Goal: Task Accomplishment & Management: Use online tool/utility

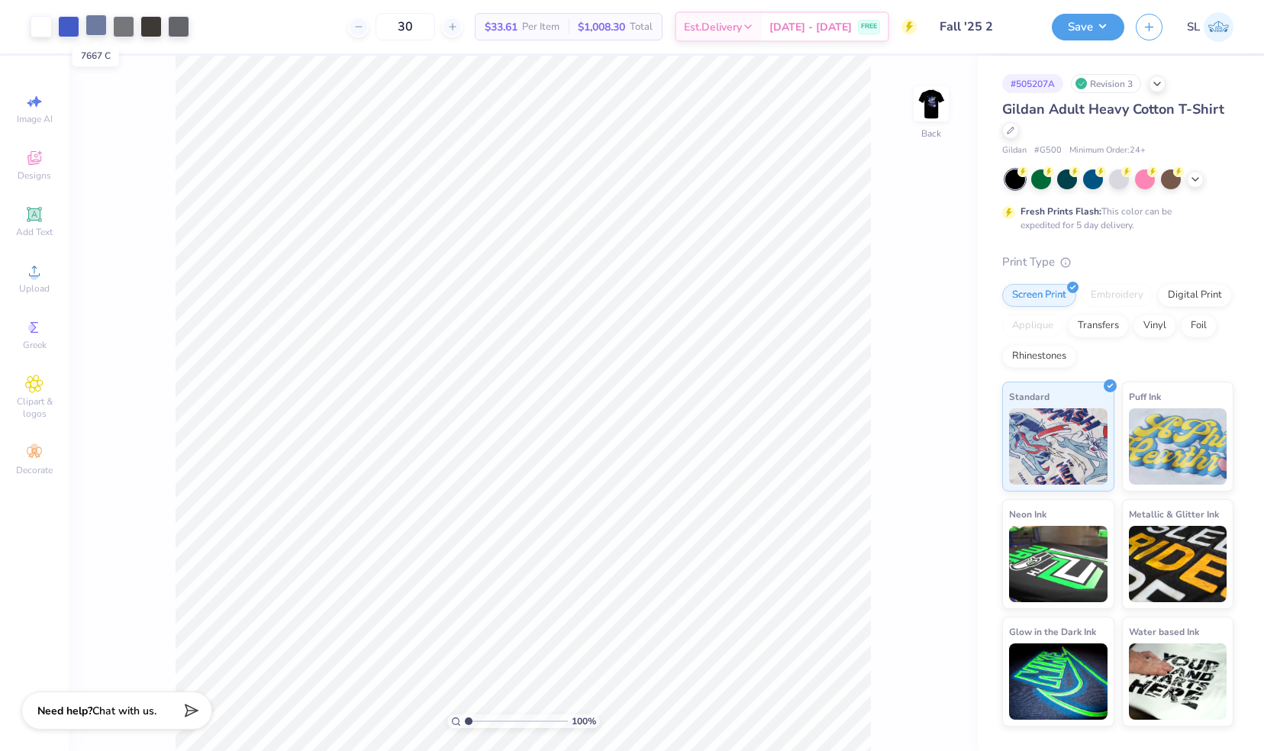
click at [95, 25] on div at bounding box center [96, 25] width 21 height 21
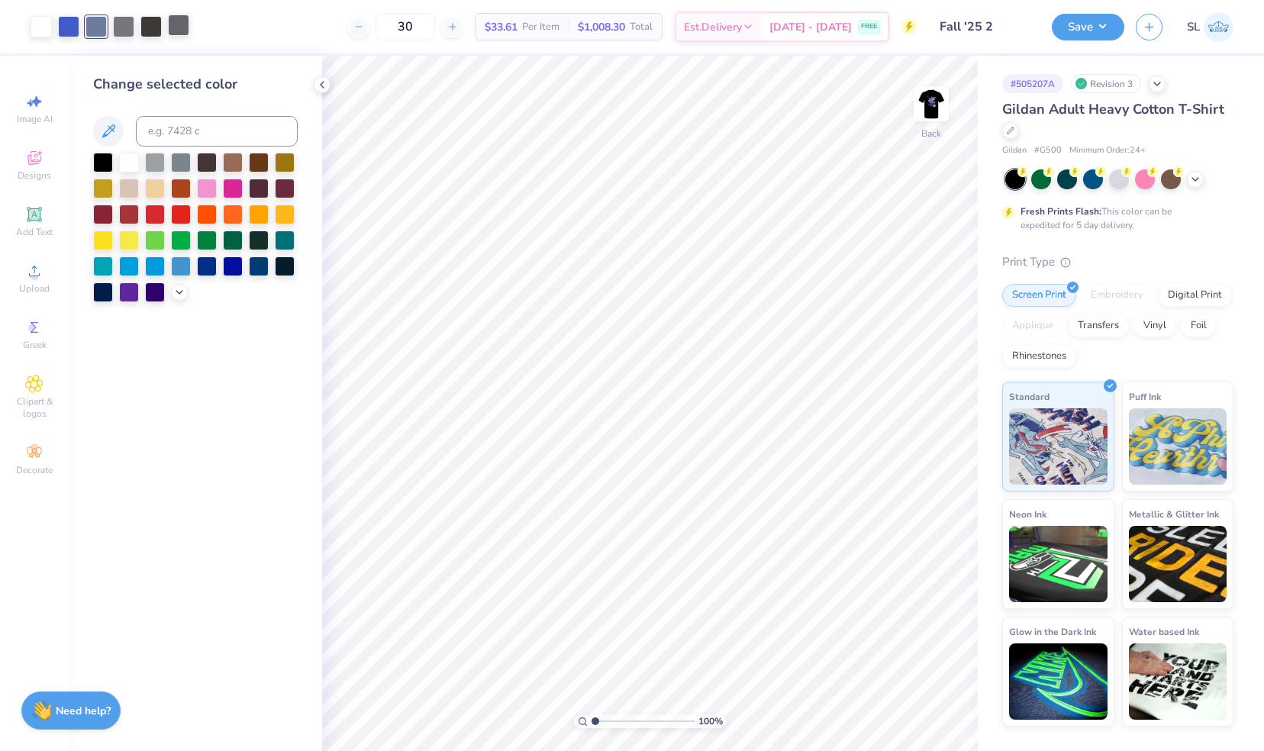
click at [176, 20] on div at bounding box center [178, 25] width 21 height 21
click at [175, 55] on div "Art colors 30 $33.61 Per Item $1,008.30 Total Est. Delivery [DATE] - [DATE] FRE…" at bounding box center [632, 375] width 1264 height 751
click at [175, 44] on div "Art colors" at bounding box center [94, 26] width 189 height 53
click at [181, 50] on div "Art colors" at bounding box center [94, 26] width 189 height 53
click at [100, 29] on div at bounding box center [96, 25] width 21 height 21
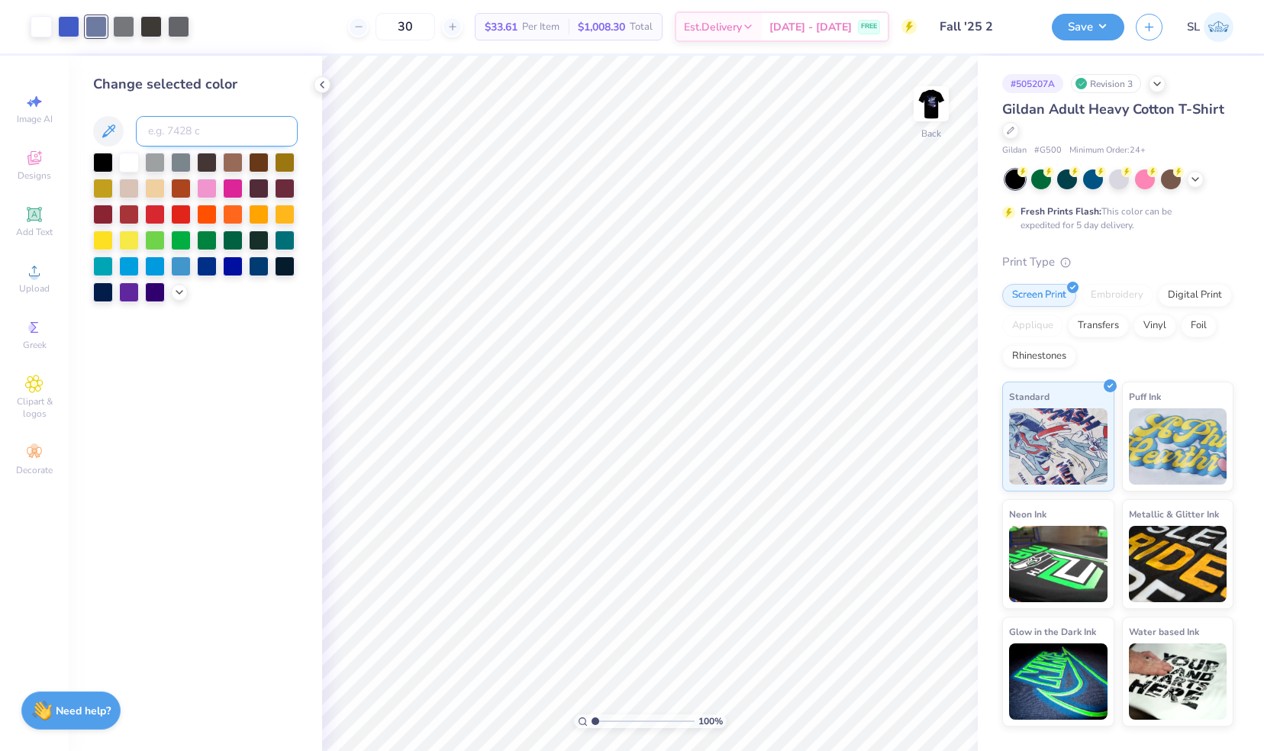
click at [159, 130] on input at bounding box center [217, 131] width 162 height 31
type input "1"
click at [176, 34] on div at bounding box center [178, 25] width 21 height 21
click at [176, 34] on div at bounding box center [178, 26] width 21 height 21
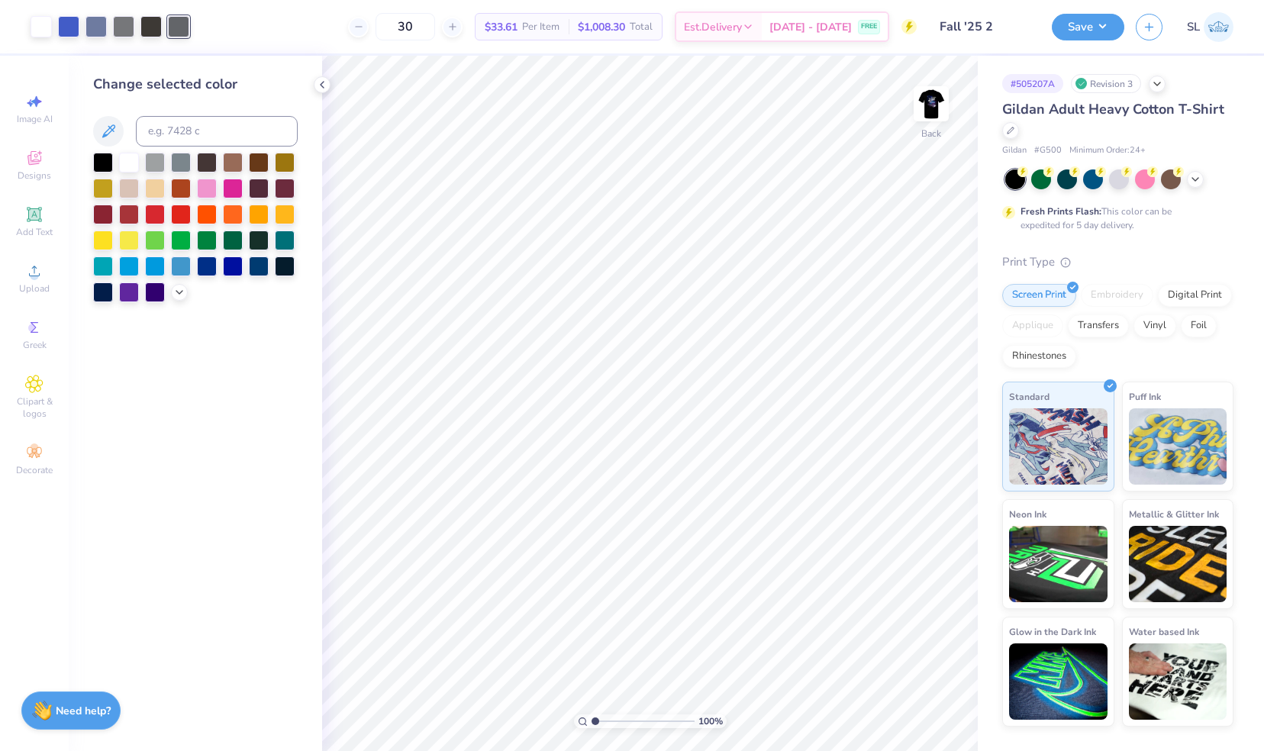
click at [179, 55] on div "Art colors 30 $33.61 Per Item $1,008.30 Total Est. Delivery [DATE] - [DATE] FRE…" at bounding box center [632, 375] width 1264 height 751
click at [179, 34] on div at bounding box center [178, 26] width 21 height 21
click at [179, 57] on div "Change selected color" at bounding box center [195, 404] width 253 height 696
click at [176, 61] on div "Change selected color" at bounding box center [195, 404] width 253 height 696
click at [123, 26] on div at bounding box center [123, 25] width 21 height 21
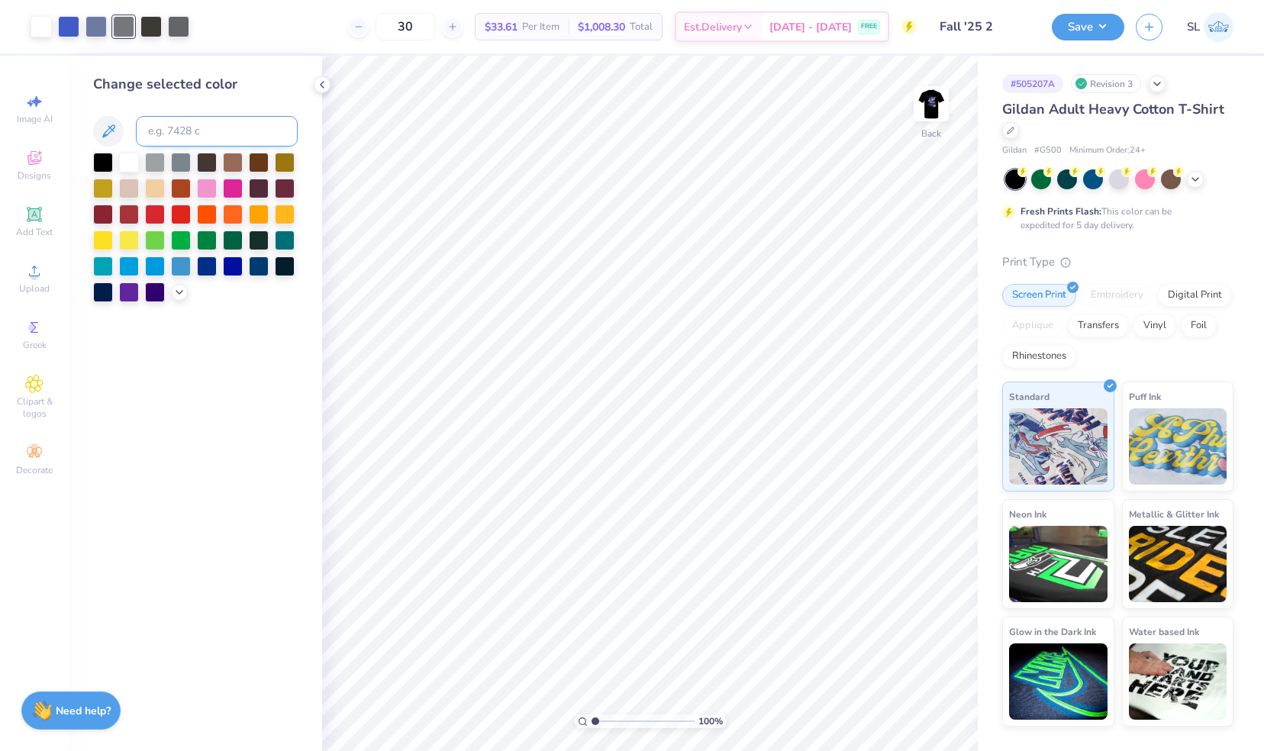
click at [174, 131] on input at bounding box center [217, 131] width 162 height 31
type input "7667"
click at [148, 29] on div at bounding box center [150, 25] width 21 height 21
click at [150, 28] on div at bounding box center [150, 26] width 21 height 21
click at [151, 17] on div at bounding box center [150, 26] width 21 height 21
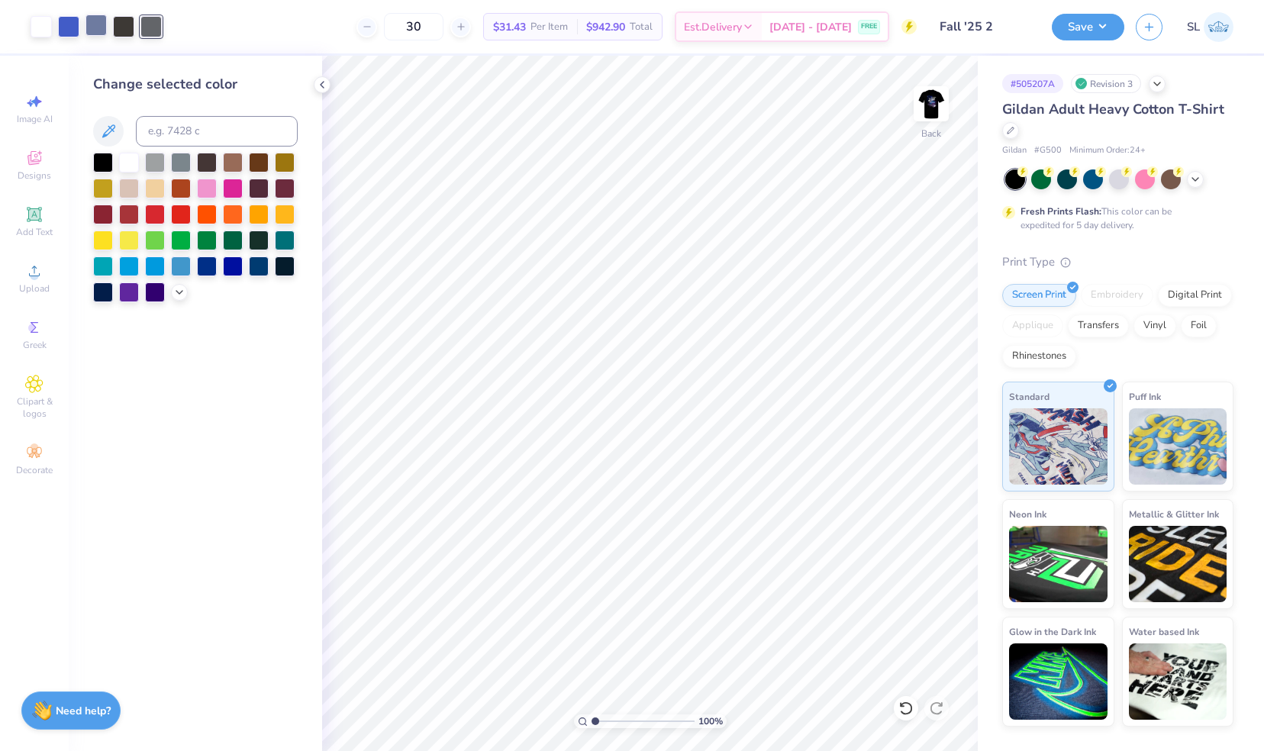
click at [95, 23] on div at bounding box center [96, 25] width 21 height 21
click at [174, 130] on input at bounding box center [217, 131] width 162 height 31
type input "cool grey 10 c"
click at [203, 124] on input "cool grey 10 c" at bounding box center [217, 131] width 162 height 31
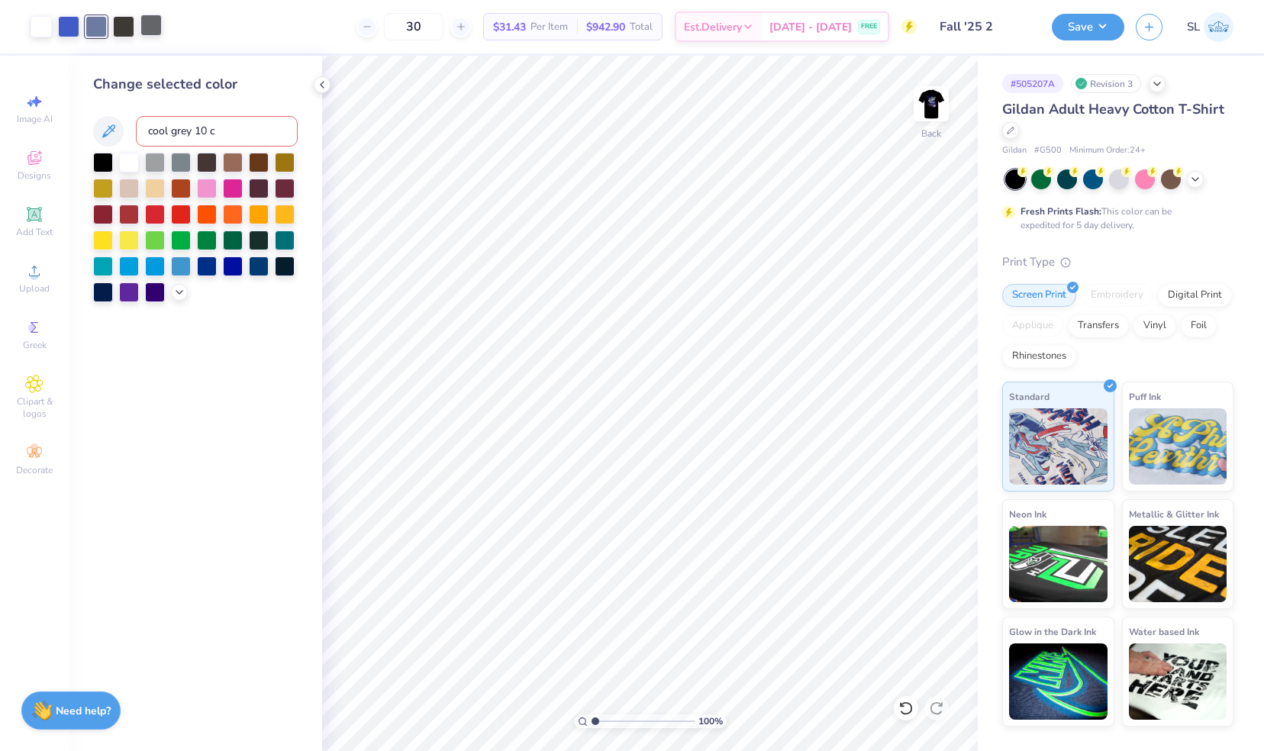
click at [150, 27] on div at bounding box center [150, 25] width 21 height 21
click at [89, 23] on div at bounding box center [96, 25] width 21 height 21
click at [179, 160] on div at bounding box center [181, 161] width 20 height 20
click at [148, 25] on div at bounding box center [150, 25] width 21 height 21
click at [182, 160] on div at bounding box center [181, 161] width 20 height 20
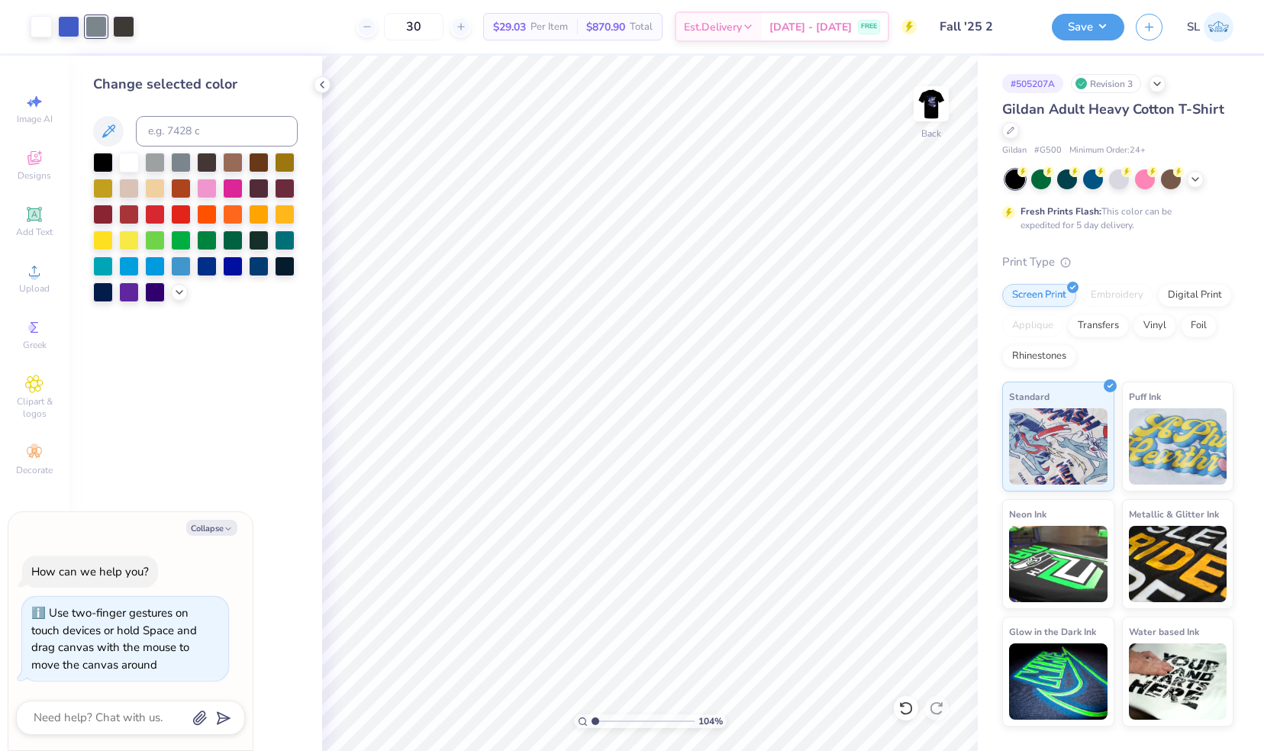
type input "1.03926564691534"
type textarea "x"
click at [124, 25] on div at bounding box center [123, 25] width 21 height 21
type input "1.26107990032078"
type textarea "x"
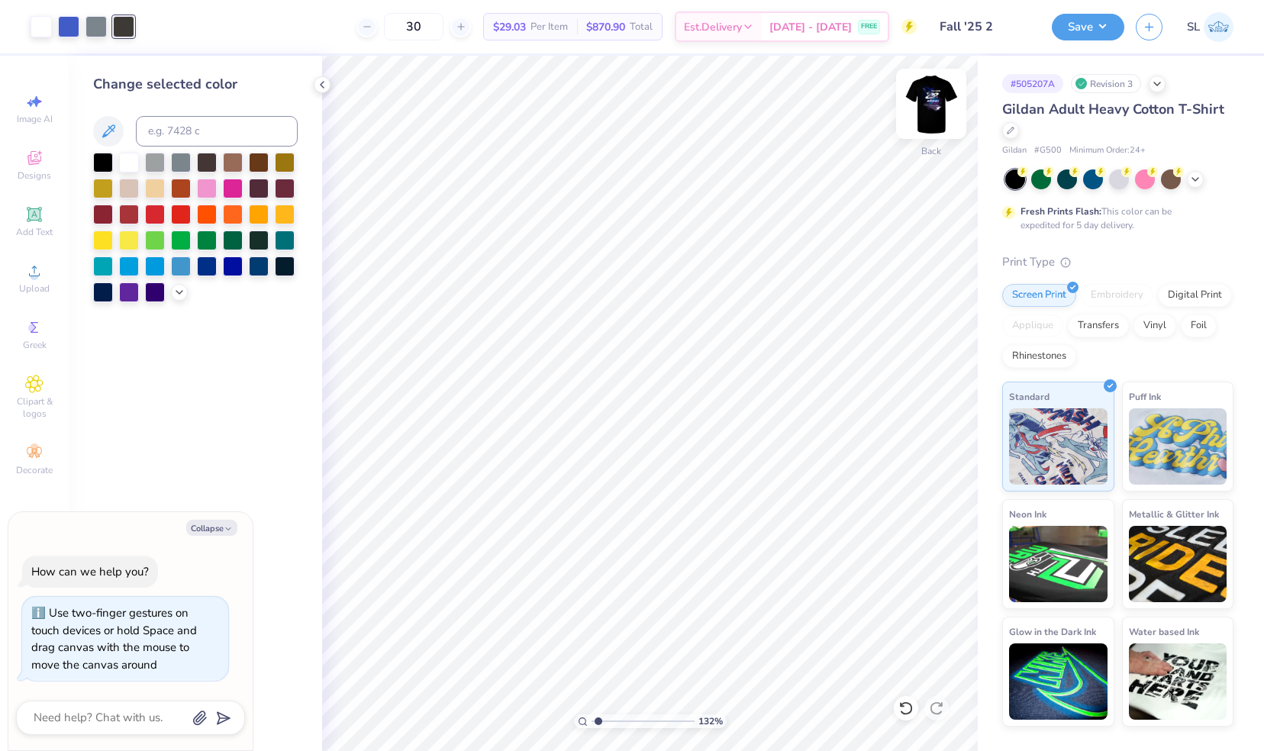
click at [927, 107] on img at bounding box center [931, 103] width 61 height 61
click at [972, 37] on input "Fall '25 2" at bounding box center [966, 26] width 150 height 31
type input "1.15919429717392"
type textarea "x"
type input "1.15919429717392"
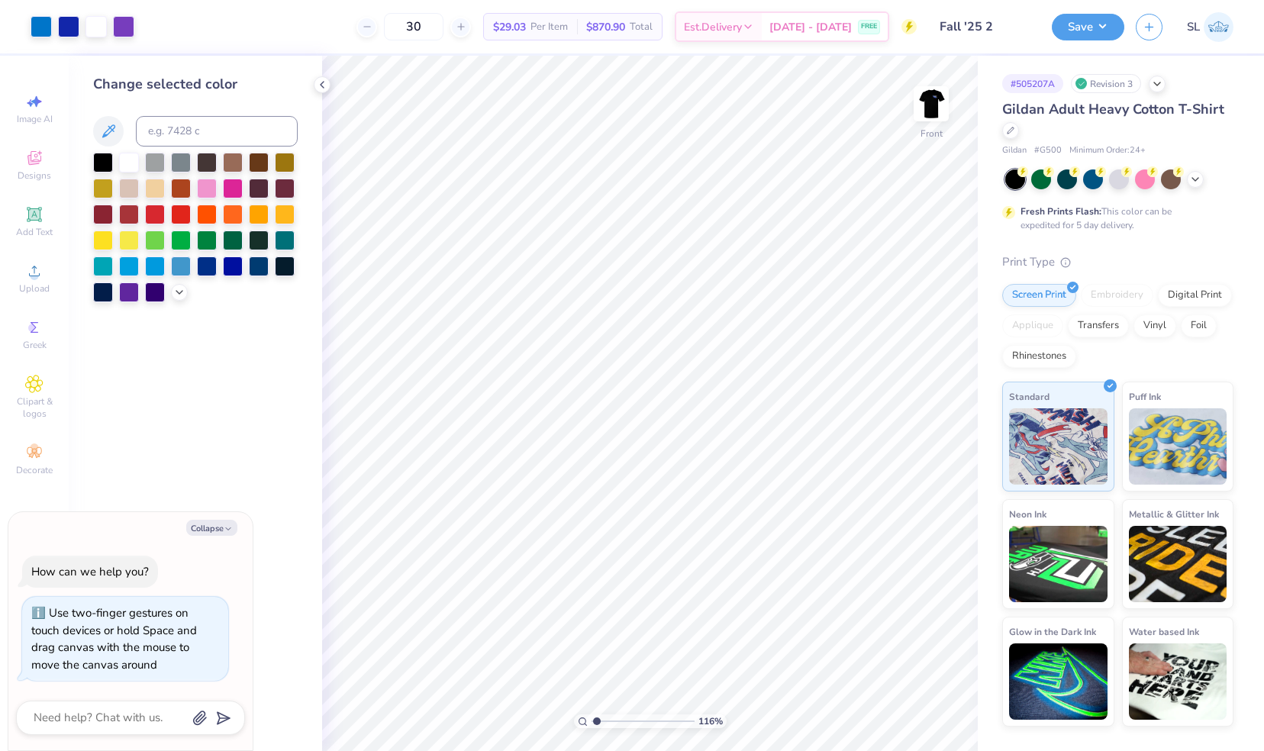
type textarea "x"
type input "1.15919429717392"
type textarea "x"
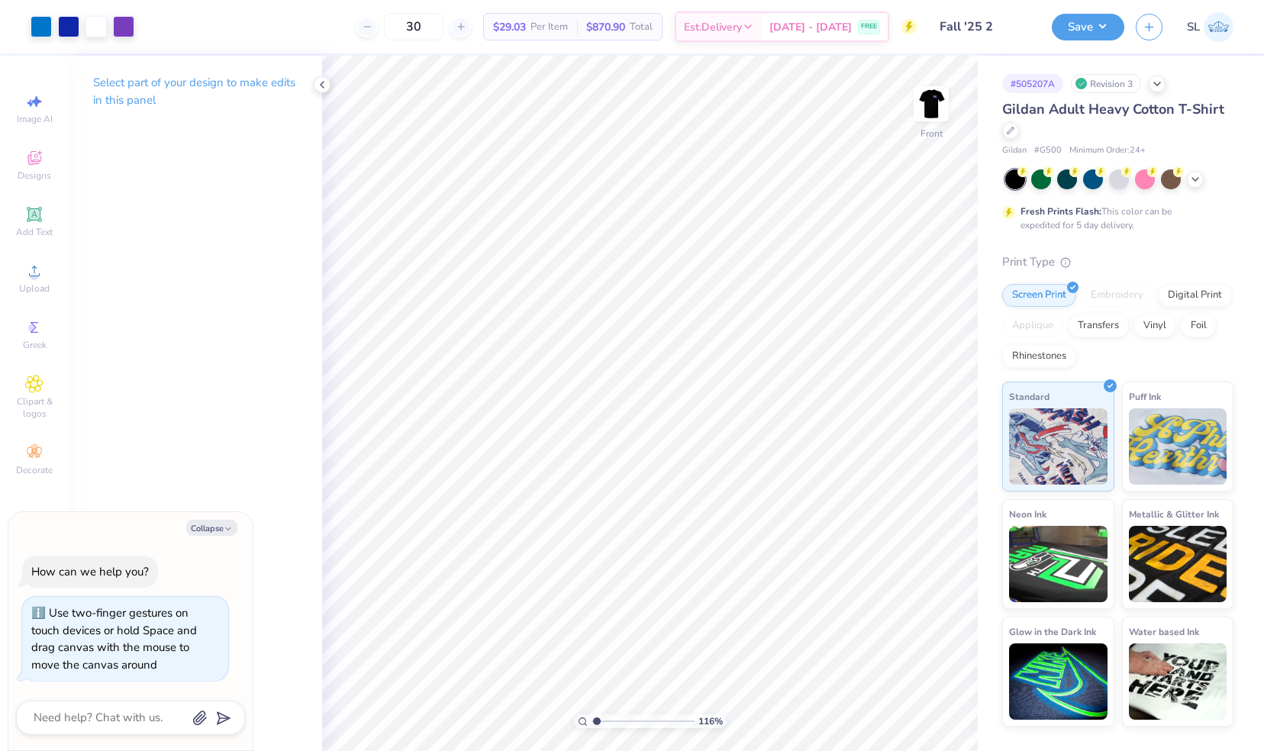
click at [17, 26] on div "Art colors" at bounding box center [67, 26] width 134 height 53
click at [35, 28] on div at bounding box center [41, 25] width 21 height 21
type input "1.15919429717392"
type textarea "x"
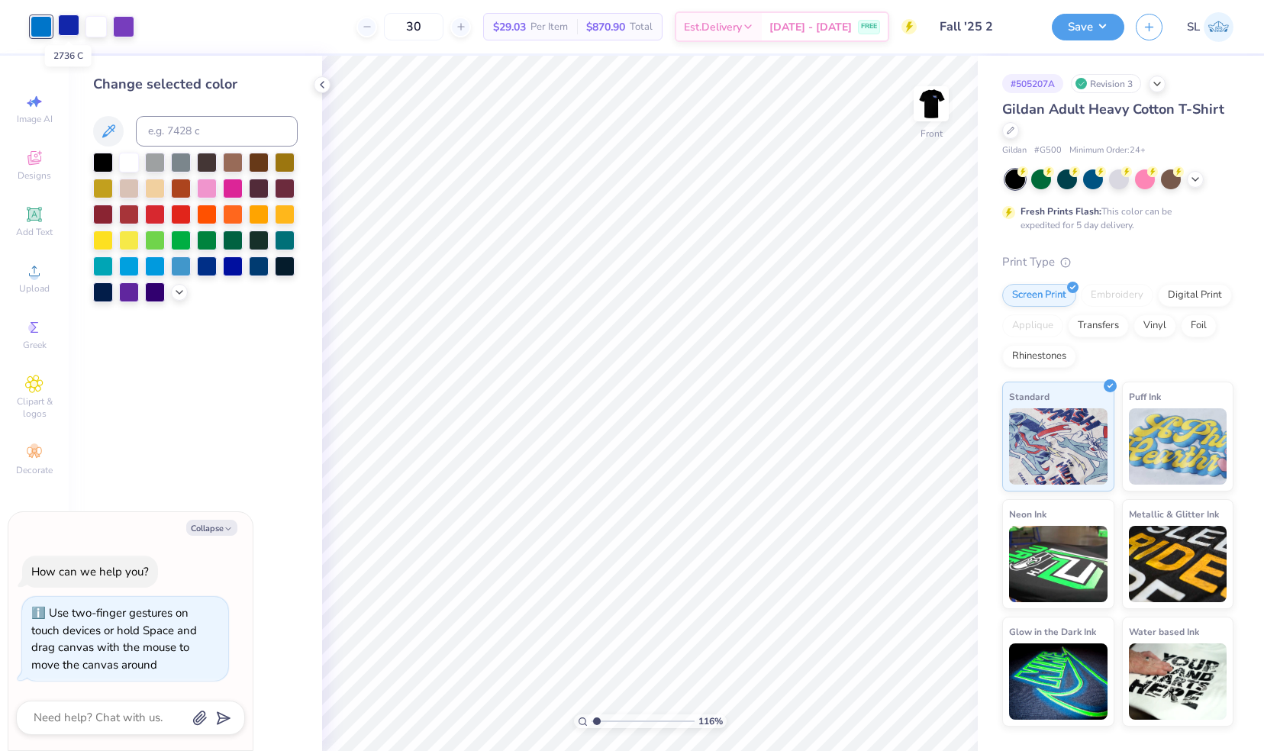
click at [68, 20] on div at bounding box center [68, 25] width 21 height 21
type input "1.15919429717392"
type textarea "x"
click at [95, 24] on div at bounding box center [96, 25] width 21 height 21
type input "1.15919429717392"
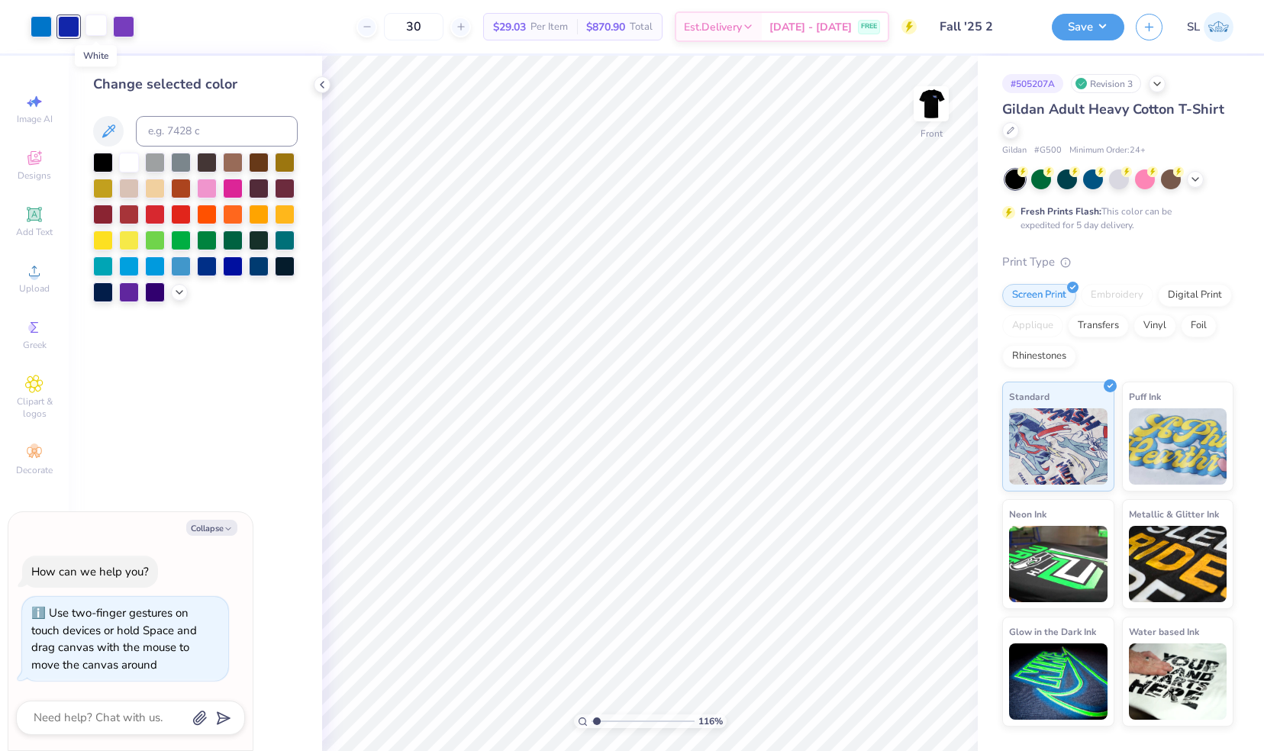
type textarea "x"
click at [37, 27] on div at bounding box center [41, 25] width 21 height 21
type input "1.15919429717392"
type textarea "x"
click at [163, 127] on input at bounding box center [217, 131] width 162 height 31
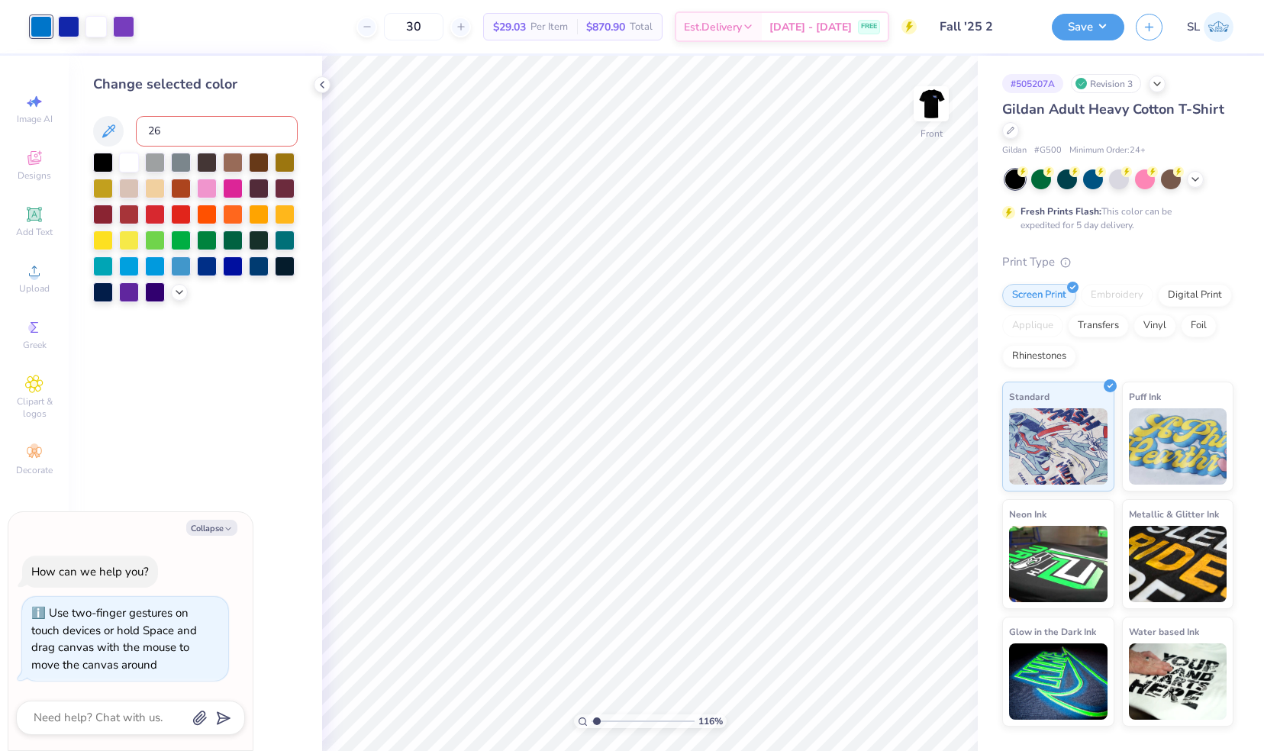
type input "266"
type input "1.15919429717392"
type textarea "x"
type input "1.15919429717392"
type textarea "x"
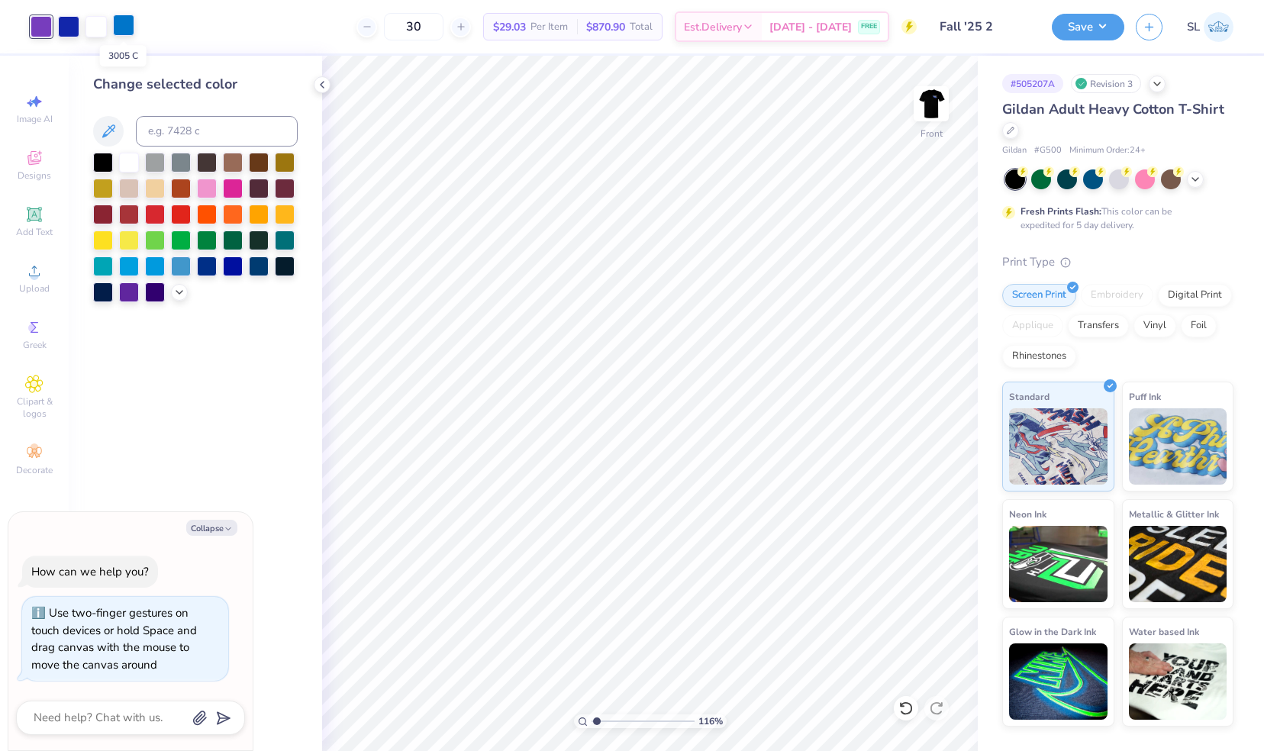
click at [128, 27] on div at bounding box center [123, 25] width 21 height 21
type input "1.15919429717392"
type textarea "x"
click at [165, 124] on input at bounding box center [217, 131] width 162 height 31
type input "266"
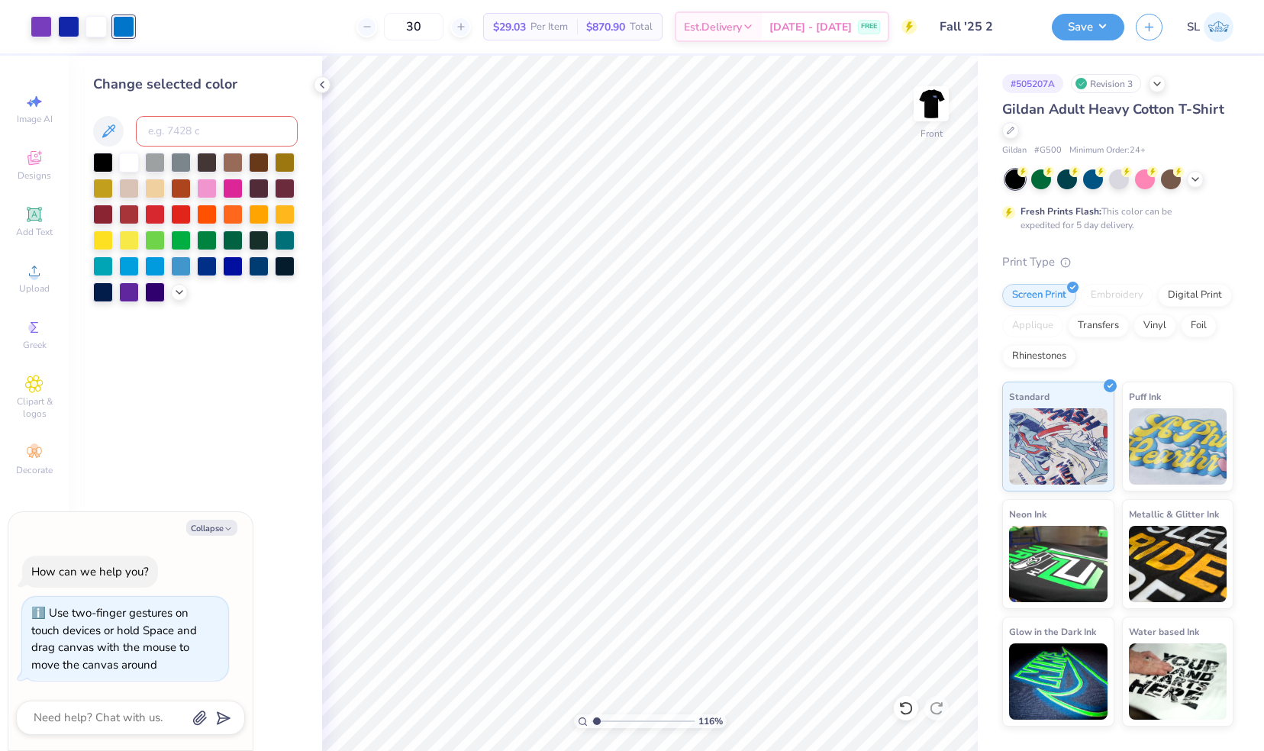
type input "1.15919429717392"
type textarea "x"
type input "1.15919429717392"
type textarea "x"
click at [127, 31] on div at bounding box center [123, 25] width 21 height 21
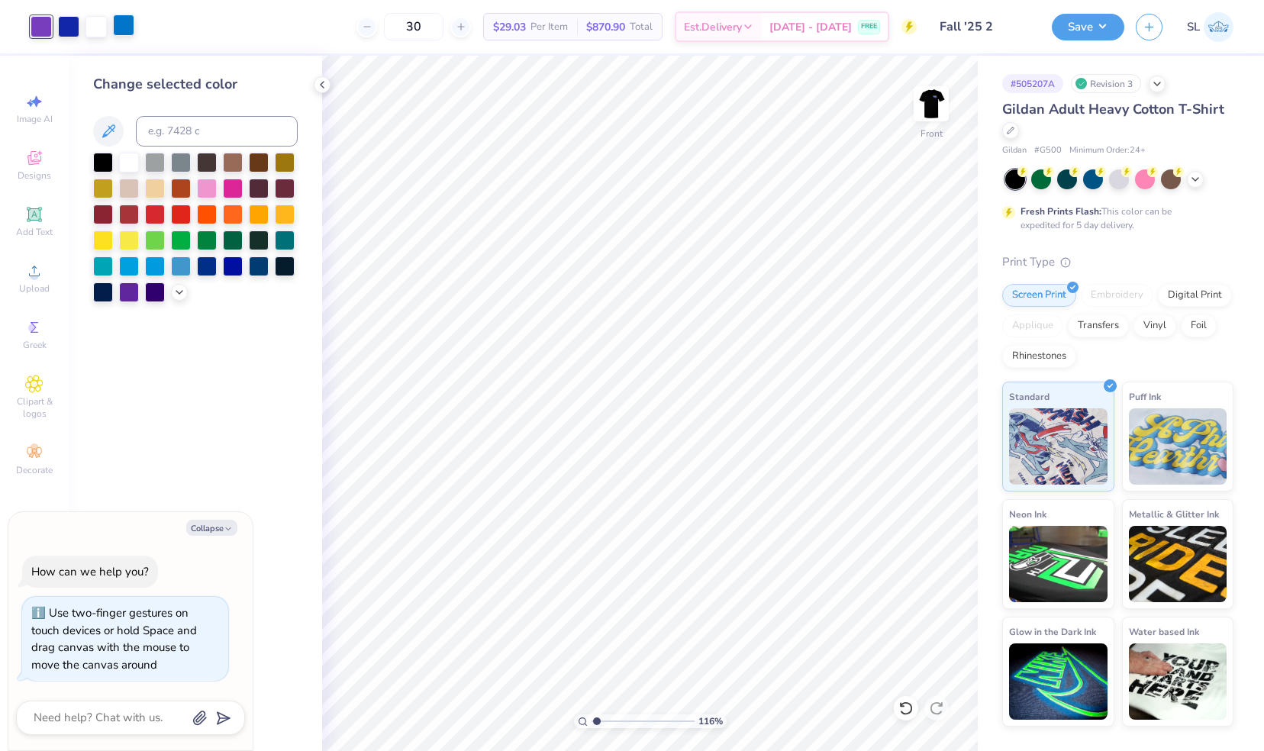
type input "1.15919429717392"
type textarea "x"
click at [118, 30] on div at bounding box center [123, 26] width 21 height 21
click at [172, 130] on input at bounding box center [217, 131] width 162 height 31
type input "266"
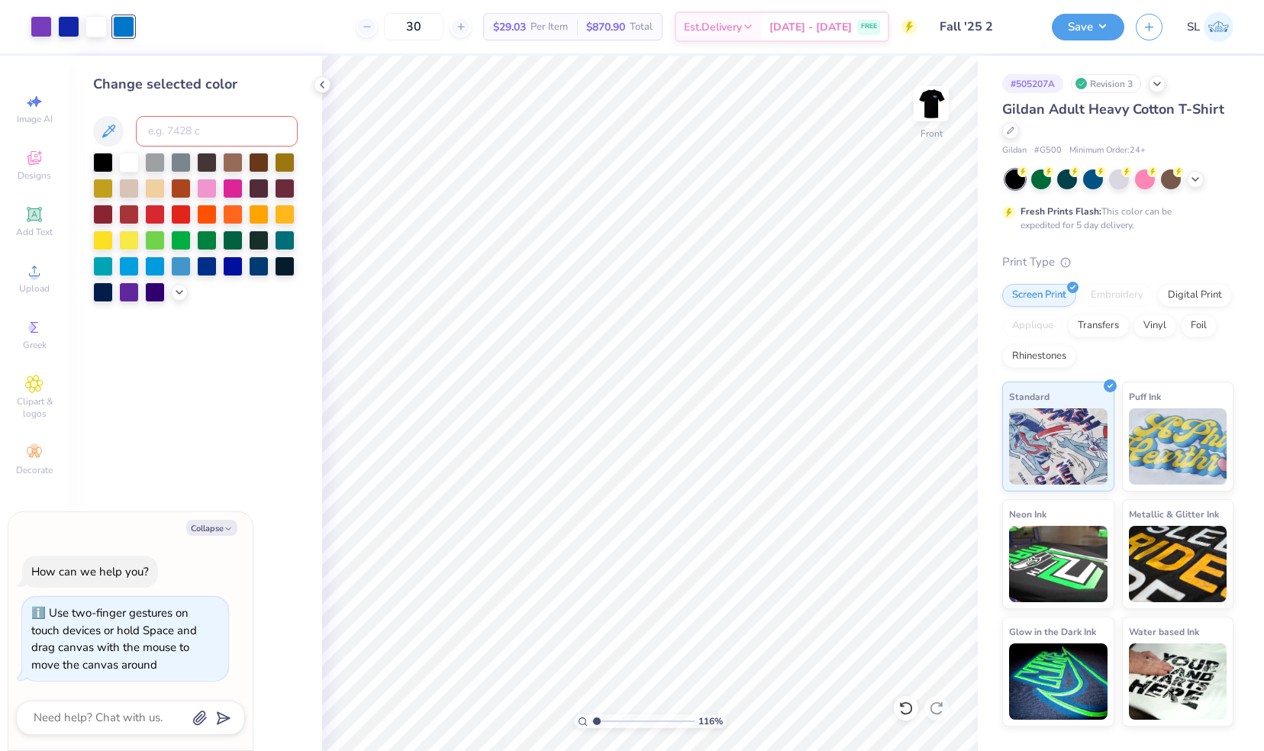
type input "1.15919429717392"
type textarea "x"
type input "1.15919429717392"
type textarea "x"
click at [127, 25] on div at bounding box center [123, 25] width 21 height 21
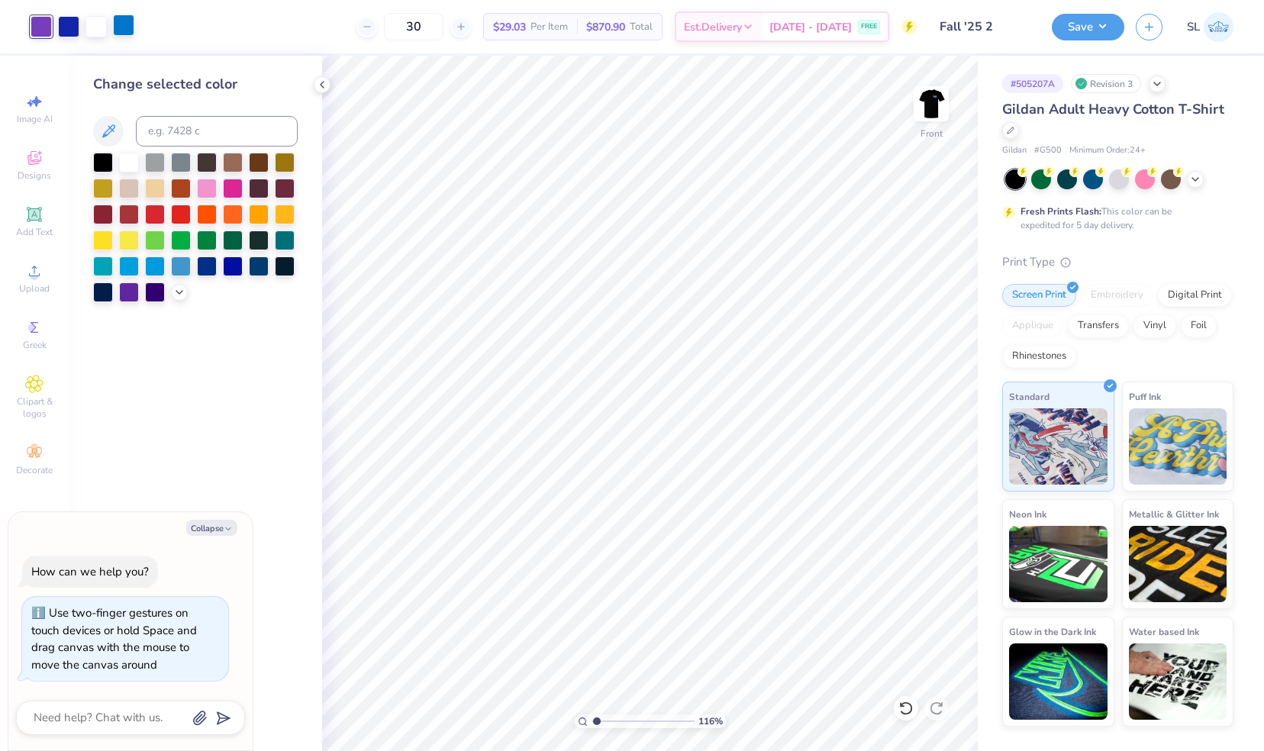
type input "1.15919429717392"
type textarea "x"
click at [125, 298] on div at bounding box center [129, 291] width 20 height 20
type input "1.15919429717392"
type textarea "x"
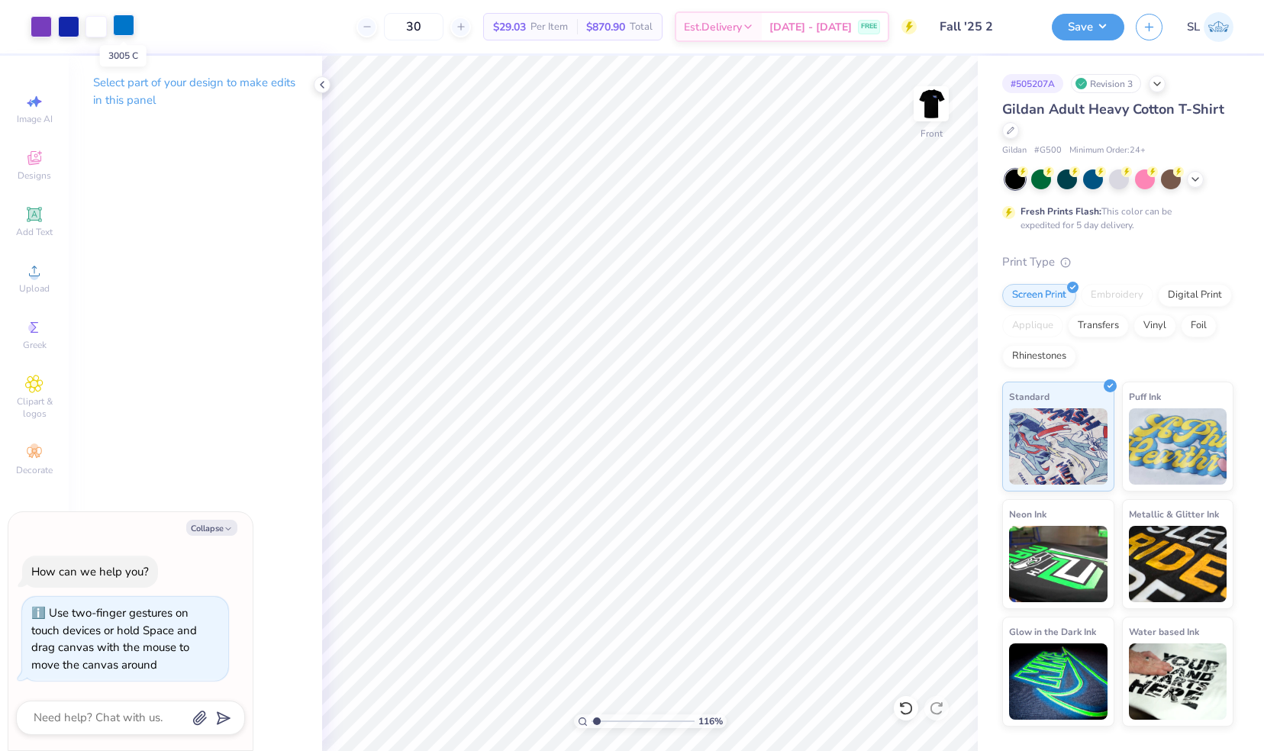
click at [119, 29] on div at bounding box center [123, 25] width 21 height 21
type input "1.15919429717392"
type textarea "x"
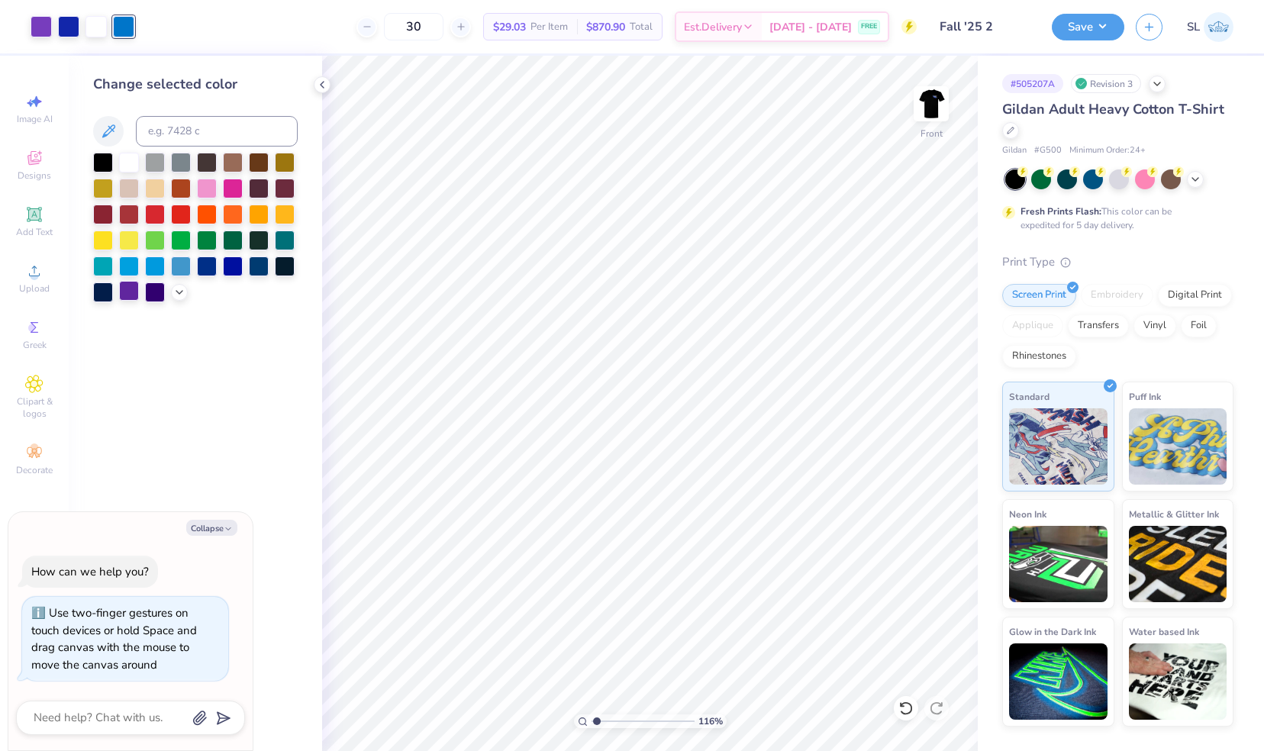
click at [128, 295] on div at bounding box center [129, 291] width 20 height 20
type input "1.15919429717392"
type textarea "x"
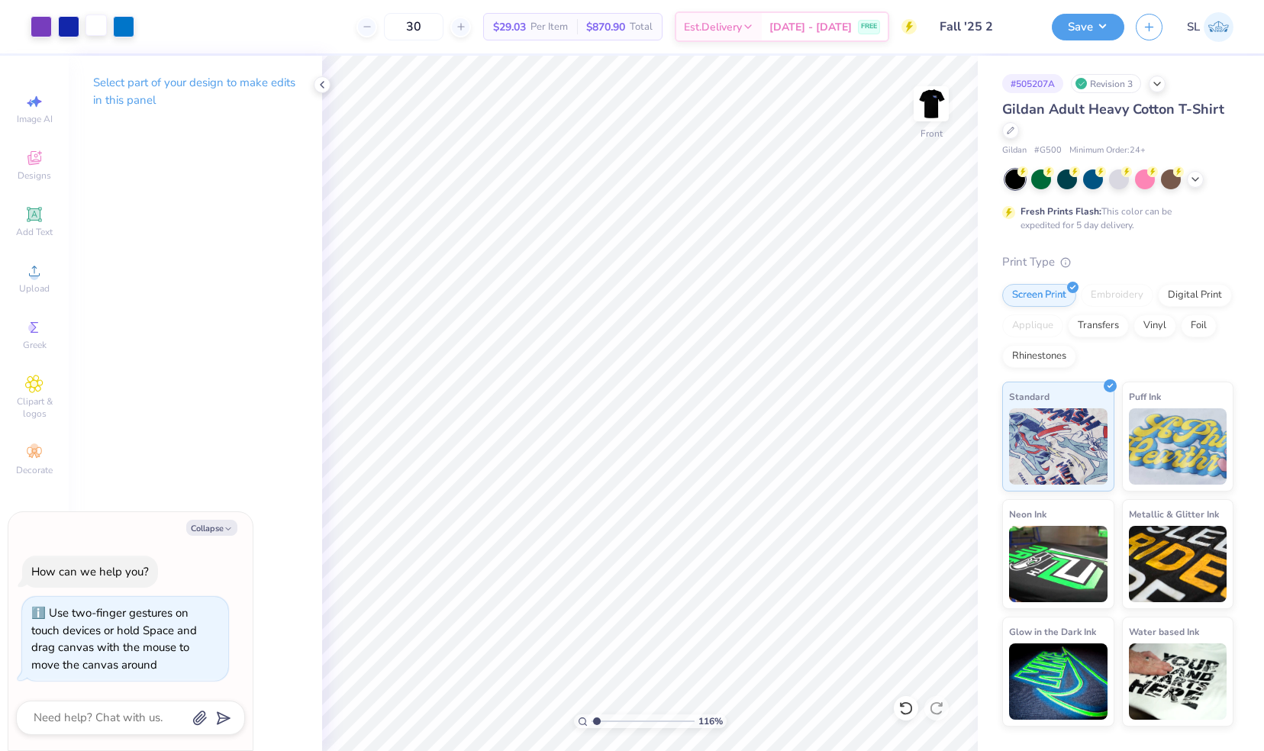
click at [107, 23] on div at bounding box center [96, 25] width 21 height 21
type input "1.15919429717392"
type textarea "x"
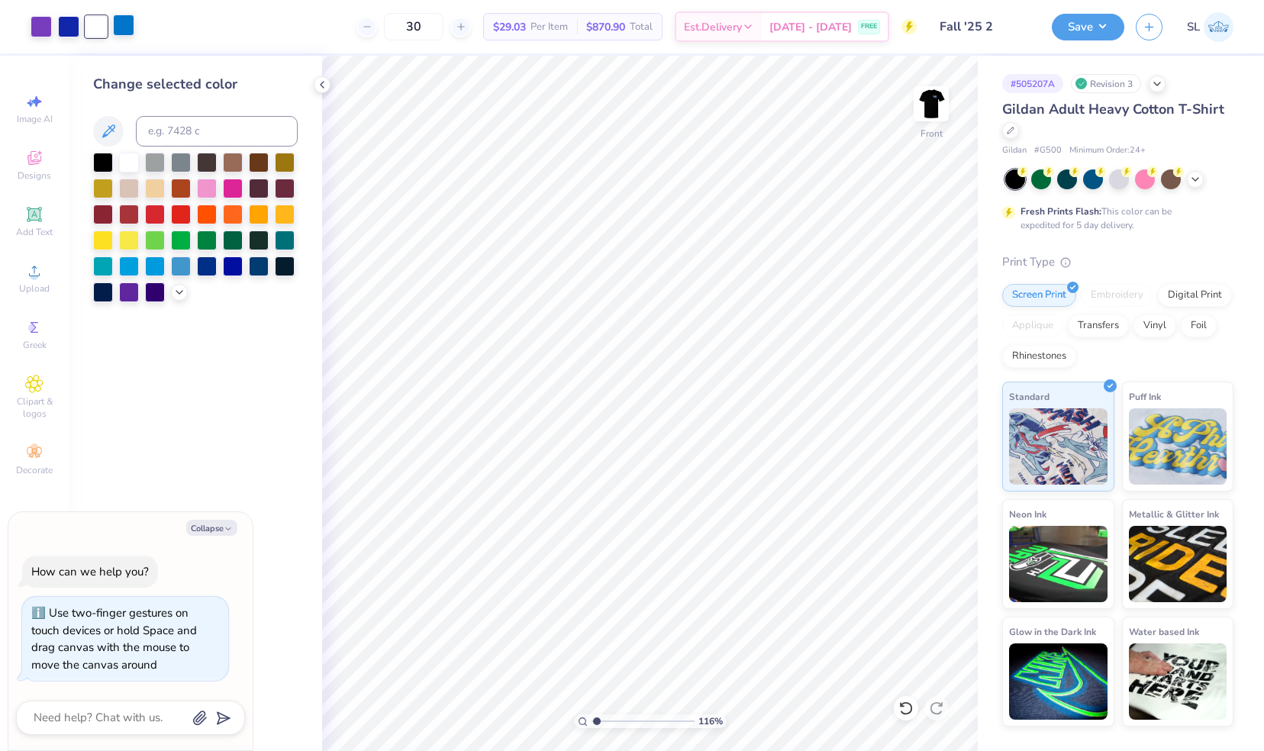
click at [125, 27] on div at bounding box center [123, 25] width 21 height 21
type input "1.15919429717392"
type textarea "x"
click at [125, 27] on div at bounding box center [123, 26] width 21 height 21
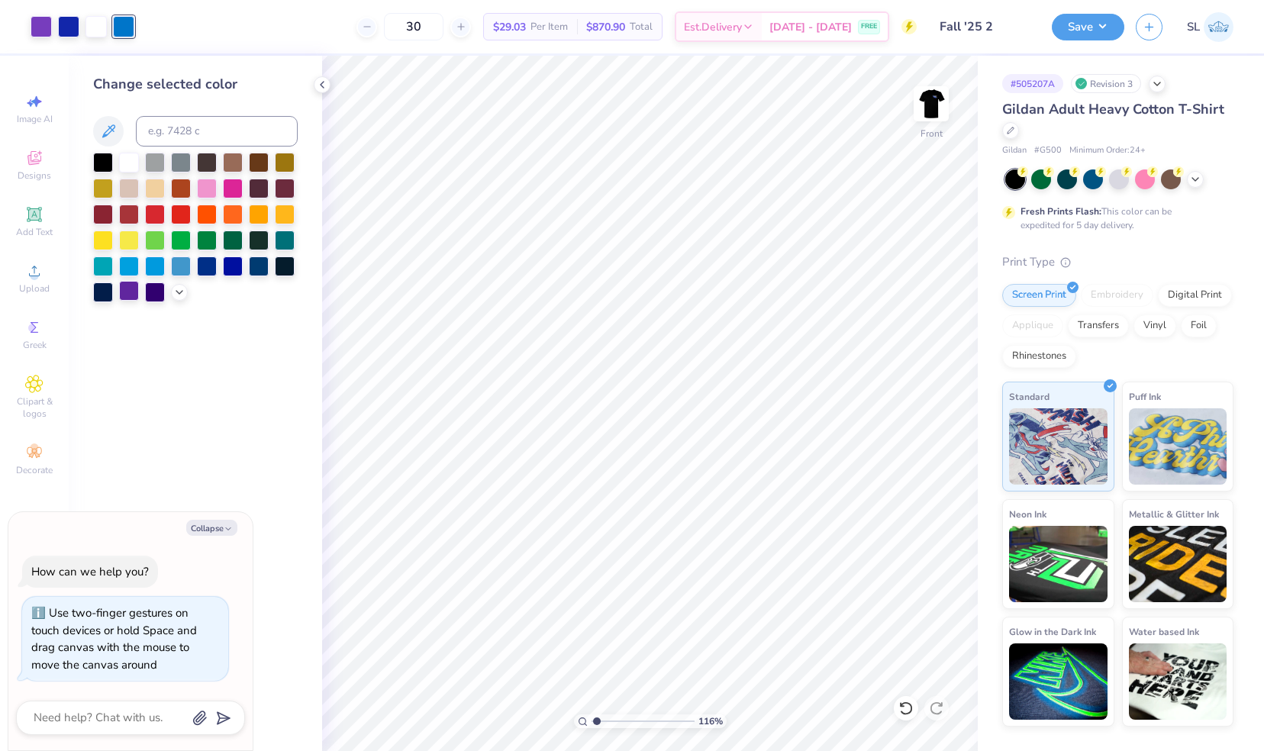
click at [128, 293] on div at bounding box center [129, 291] width 20 height 20
type input "1.15919429717392"
type textarea "x"
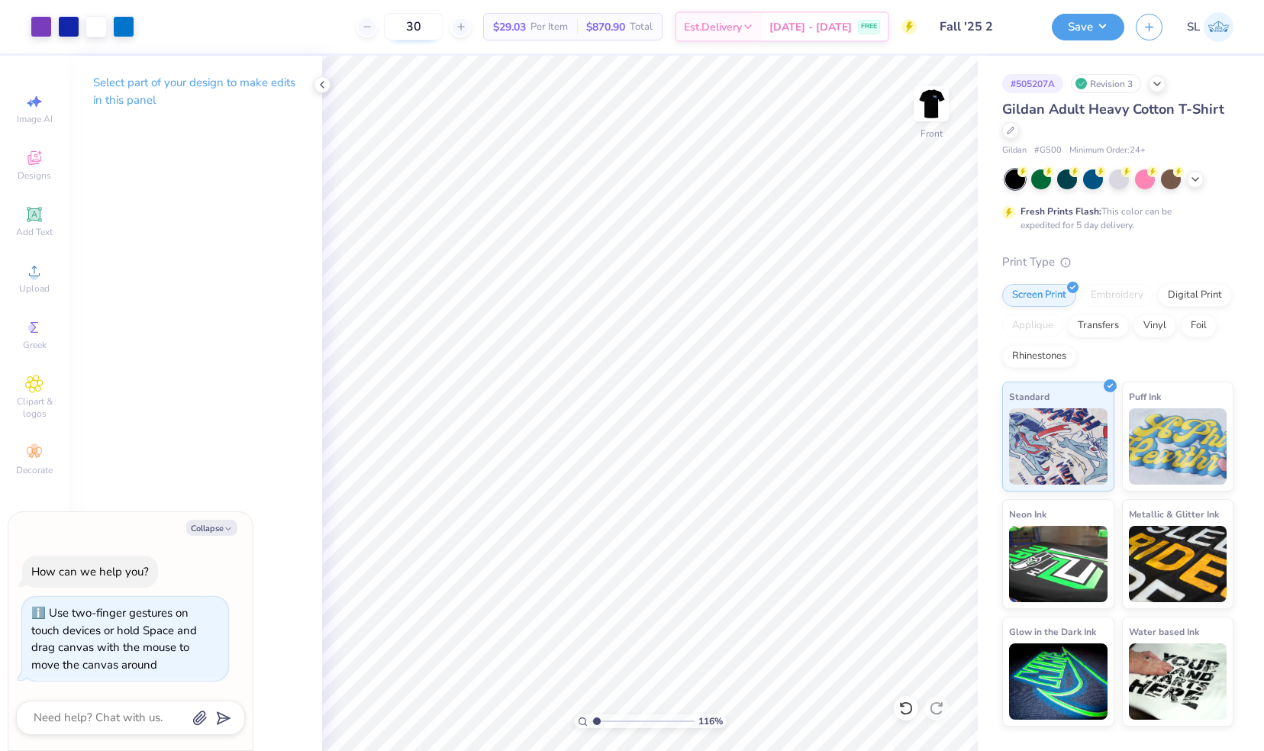
type input "1.15919429717392"
type textarea "x"
type input "1.15919429717392"
type textarea "x"
type input "1.15919429717392"
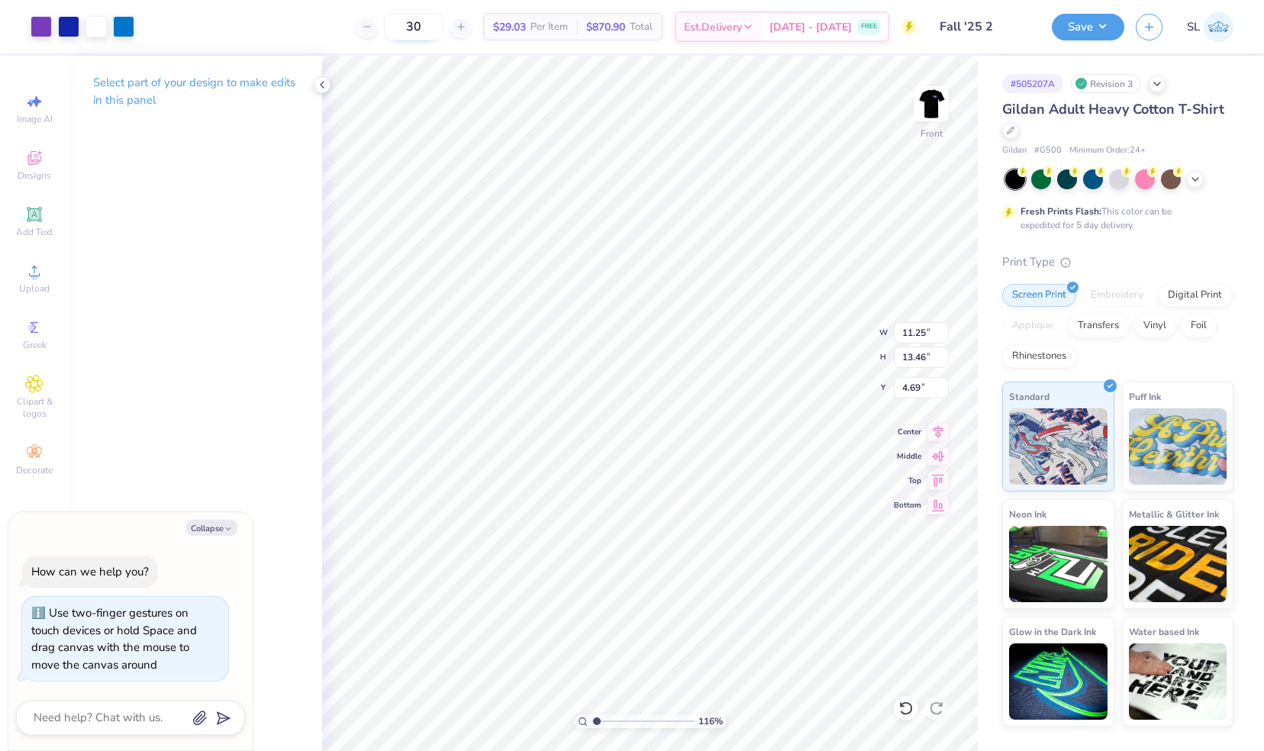
type textarea "x"
type input "1.15919429717392"
type textarea "x"
click at [249, 11] on div "30 $29.03 Per Item $870.90 Total Est. Delivery [DATE] - [DATE] FREE" at bounding box center [531, 26] width 771 height 53
click at [217, 77] on p "Select part of your design to make edits in this panel" at bounding box center [195, 91] width 205 height 35
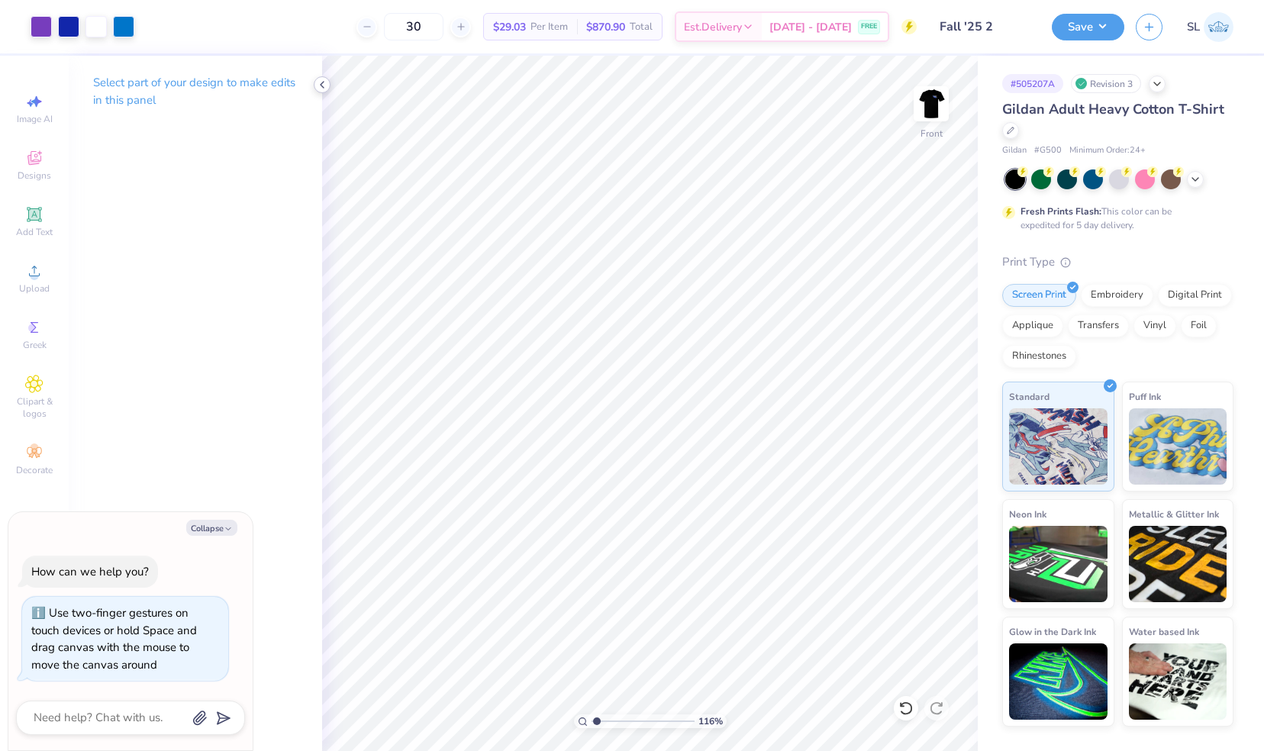
click at [324, 83] on icon at bounding box center [322, 85] width 12 height 12
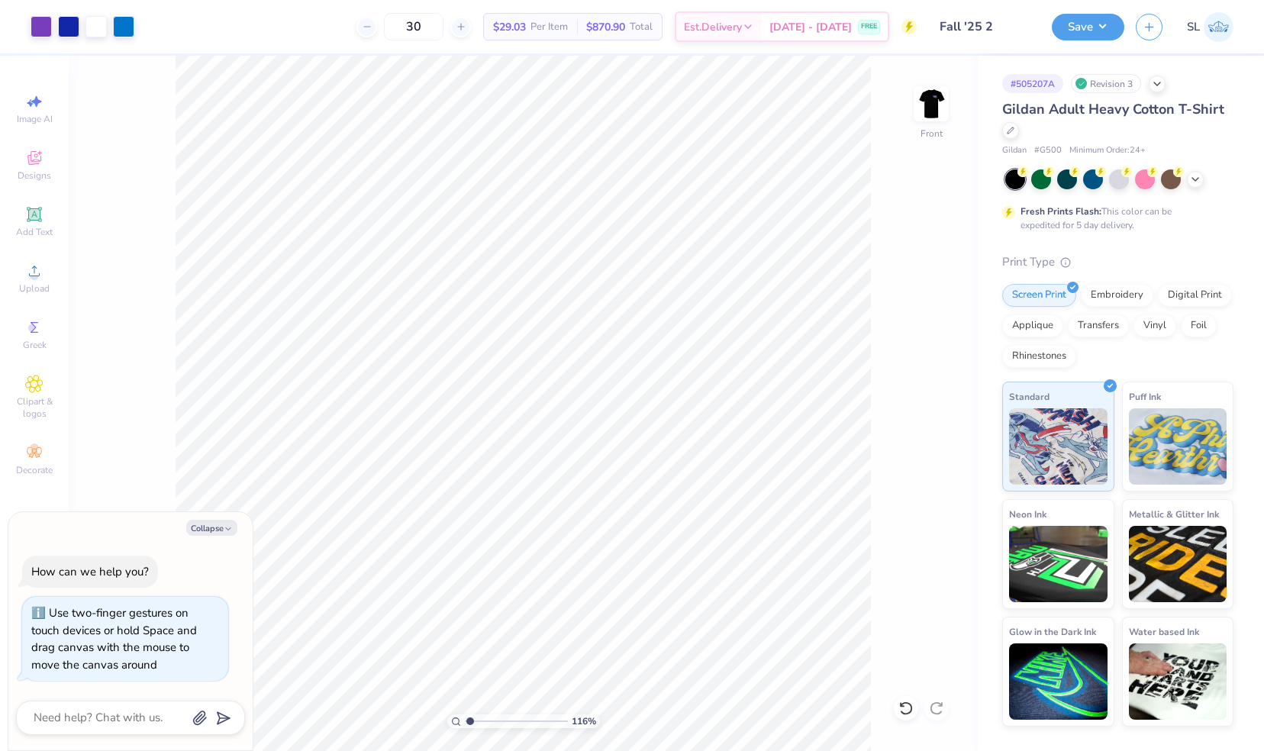
type input "1.15919429717392"
type textarea "x"
click at [1083, 24] on button "Save" at bounding box center [1088, 24] width 73 height 27
type input "1.15919429717392"
type textarea "x"
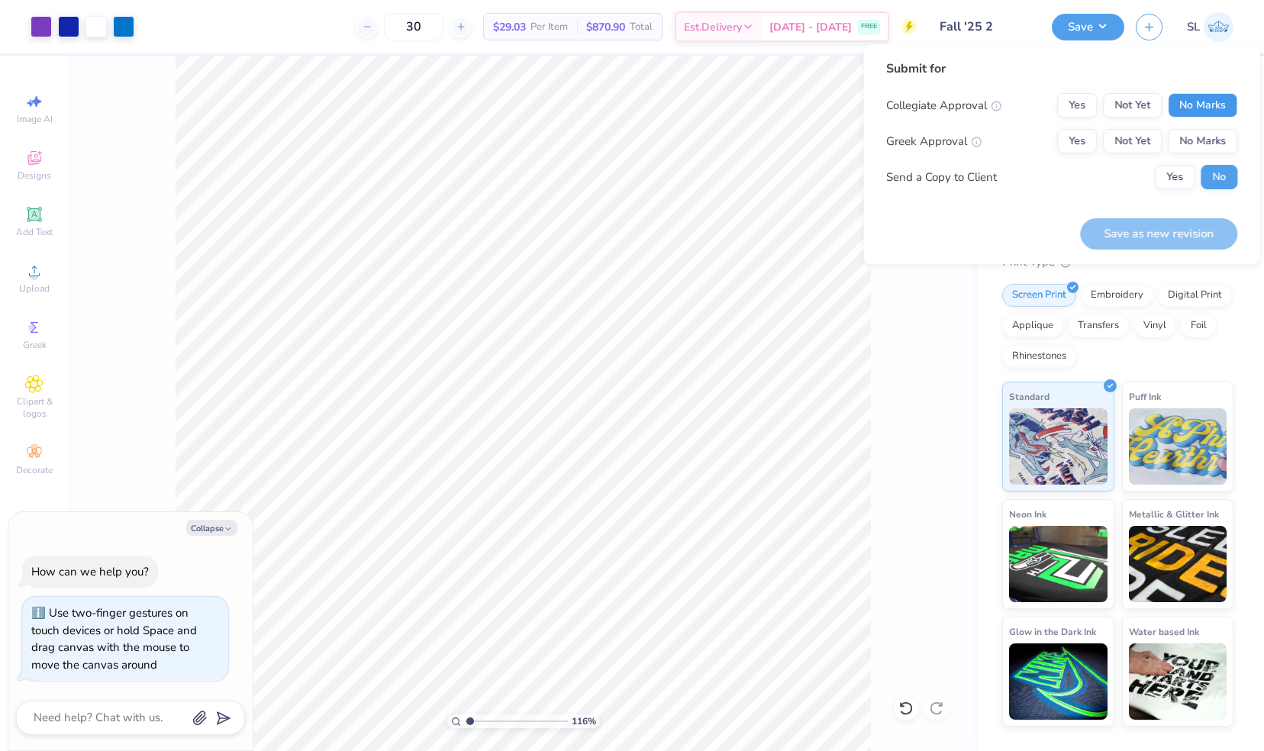
click at [1212, 104] on button "No Marks" at bounding box center [1202, 105] width 69 height 24
click at [1208, 132] on button "No Marks" at bounding box center [1202, 141] width 69 height 24
click at [1196, 230] on button "Save as new revision" at bounding box center [1158, 233] width 157 height 31
type input "1.15919429717392"
type textarea "x"
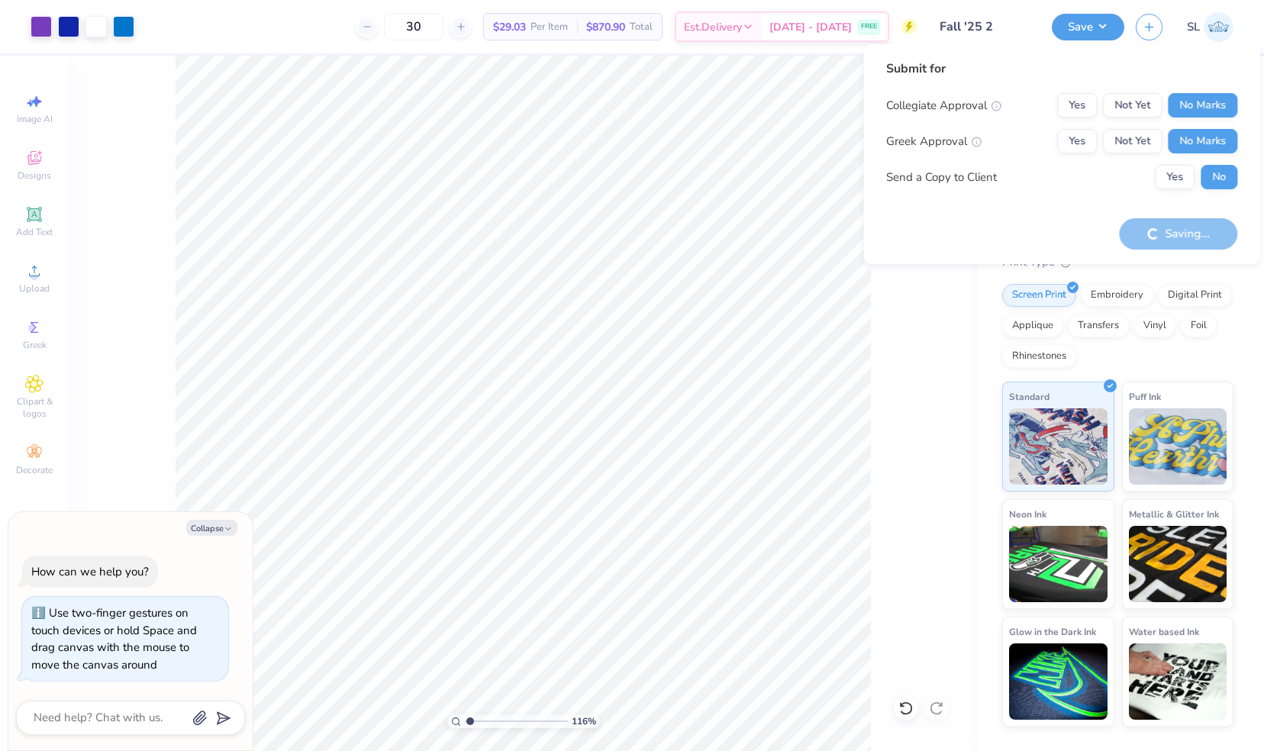
type input "1.15919429717392"
type textarea "x"
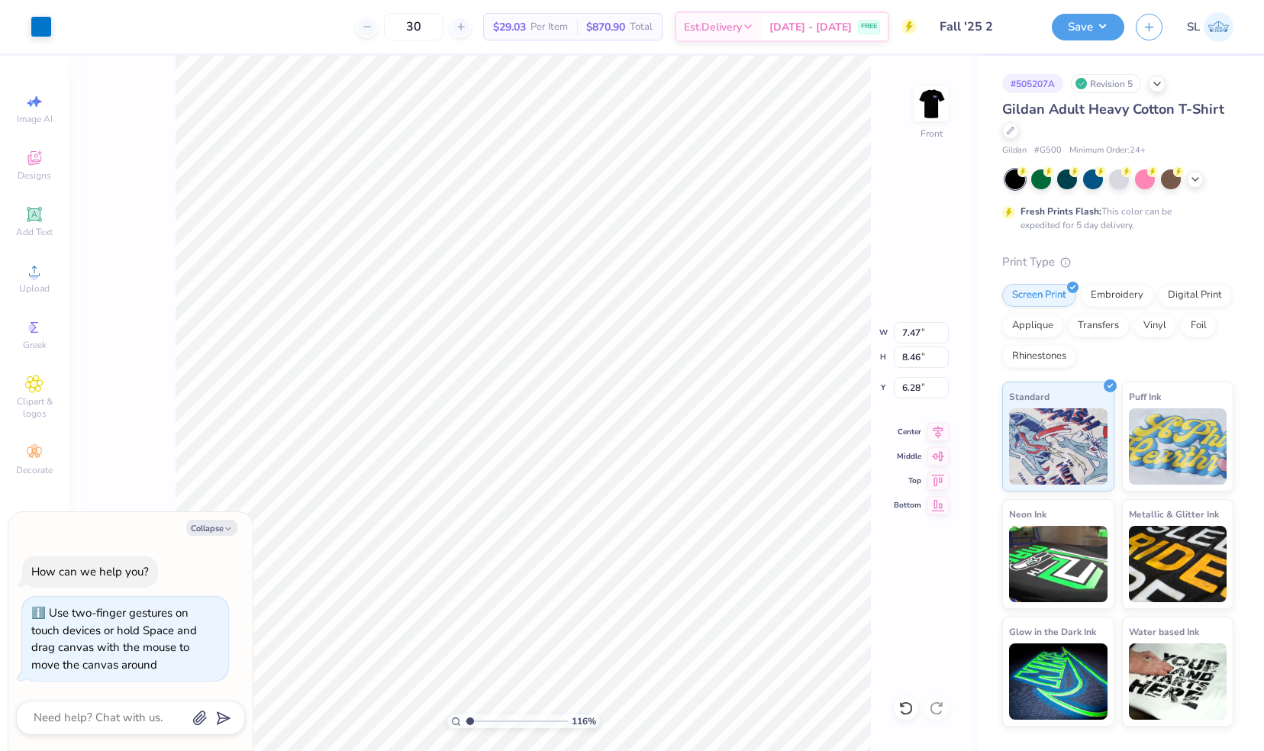
type input "1.15919429717392"
type textarea "x"
type input "1.95"
click at [889, 176] on div "116 % Front W 7.47 7.47 " H 8.46 8.46 " Y 1.95 1.95 " Center Middle Top Bottom" at bounding box center [523, 404] width 909 height 696
type input "1.15919429717392"
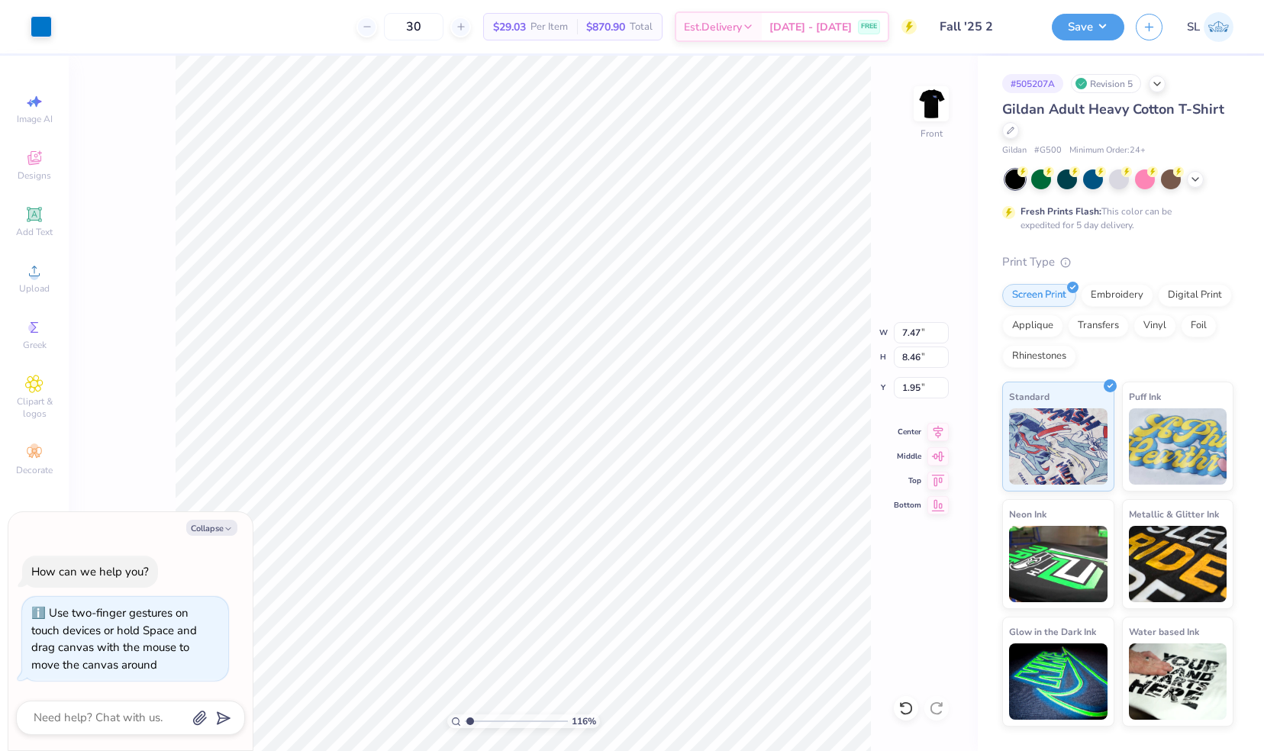
type textarea "x"
type input "1.15919429717392"
type textarea "x"
type input "1.15919429717392"
type textarea "x"
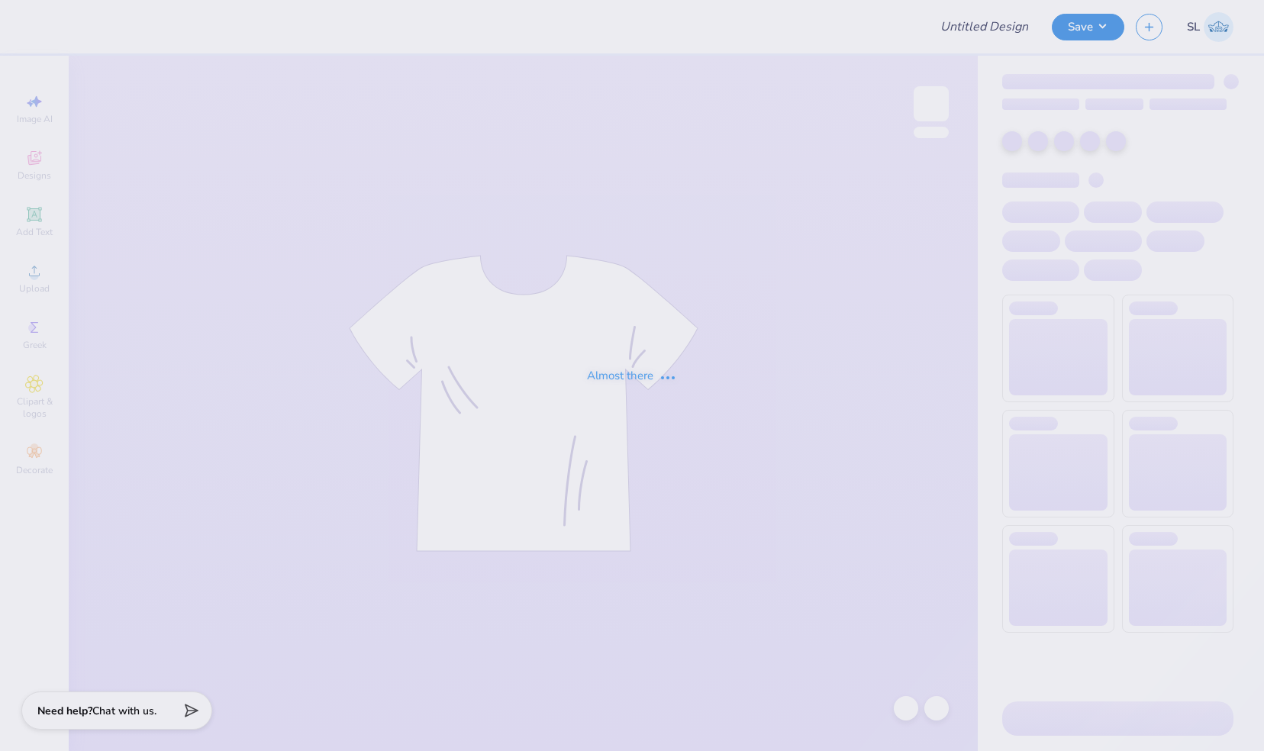
type input "Fall '25 2"
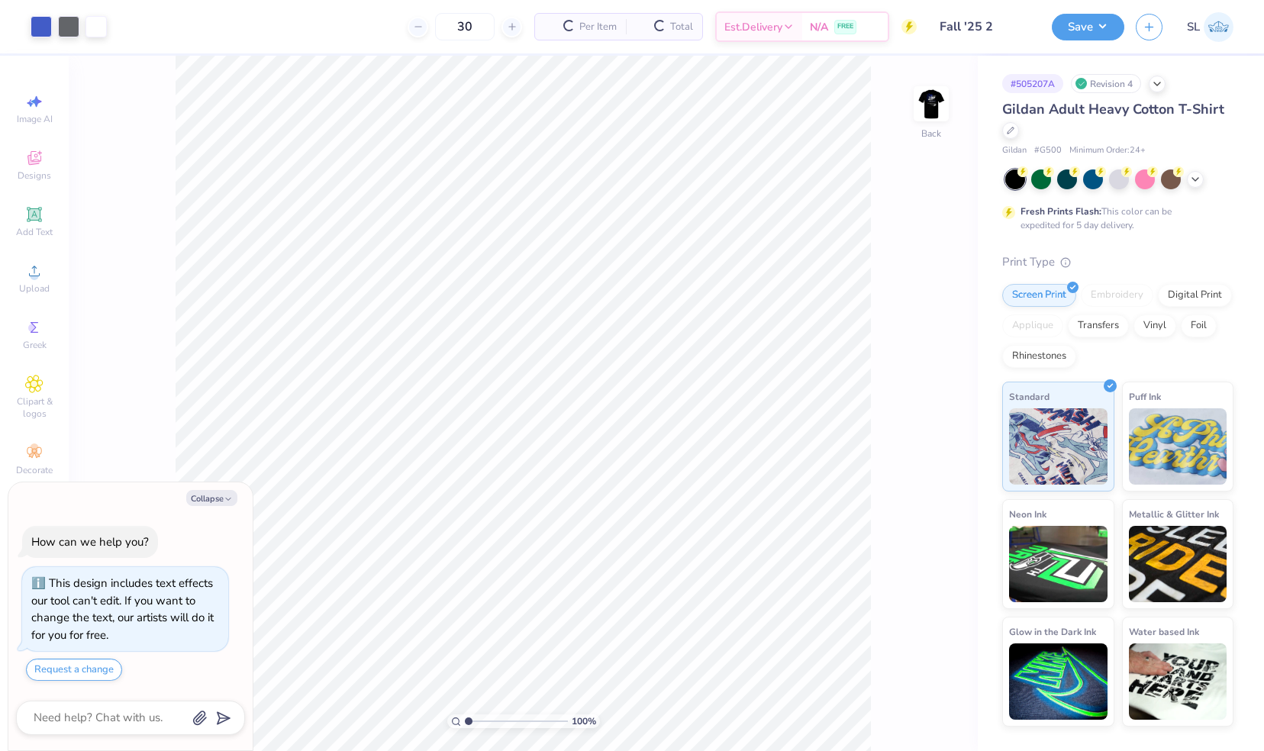
type textarea "x"
type input "1.5569608759077"
click at [936, 104] on img at bounding box center [931, 103] width 61 height 61
type textarea "x"
type input "1.5569608759077"
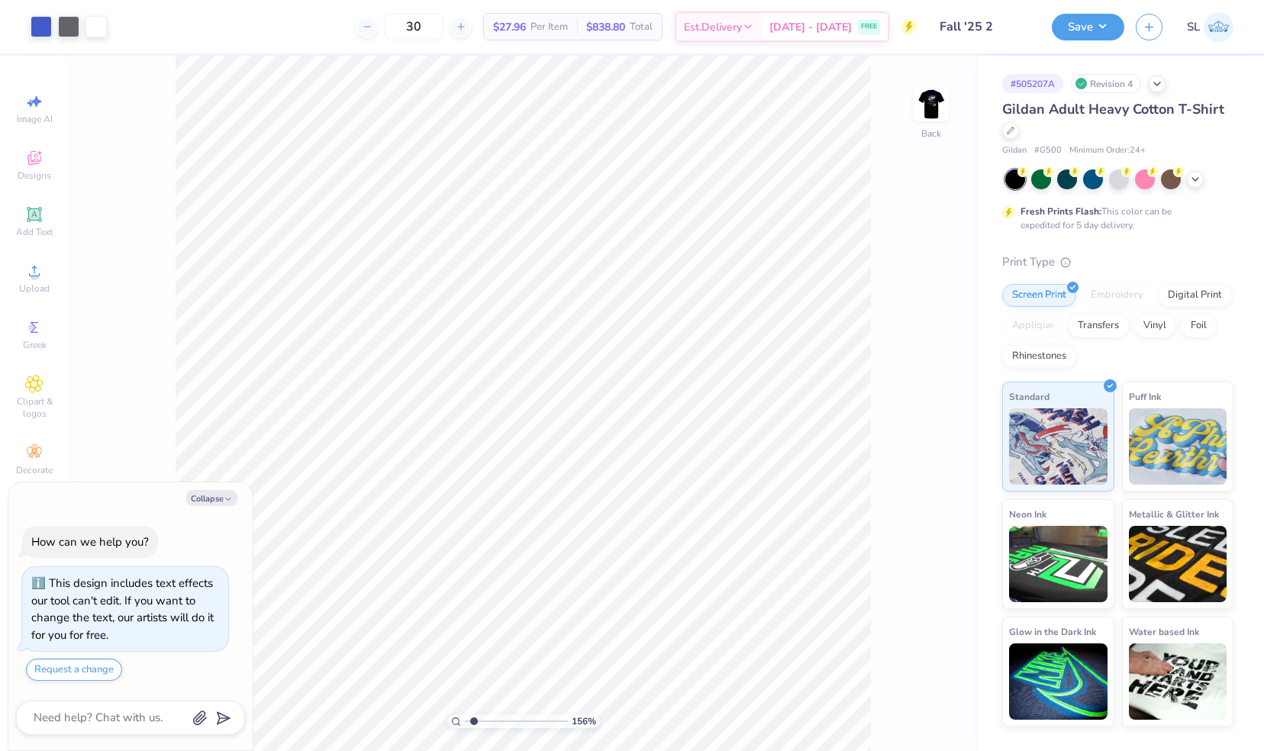
type textarea "x"
type input "1.5569608759077"
type textarea "x"
type input "1.5569608759077"
click at [931, 112] on img at bounding box center [931, 103] width 61 height 61
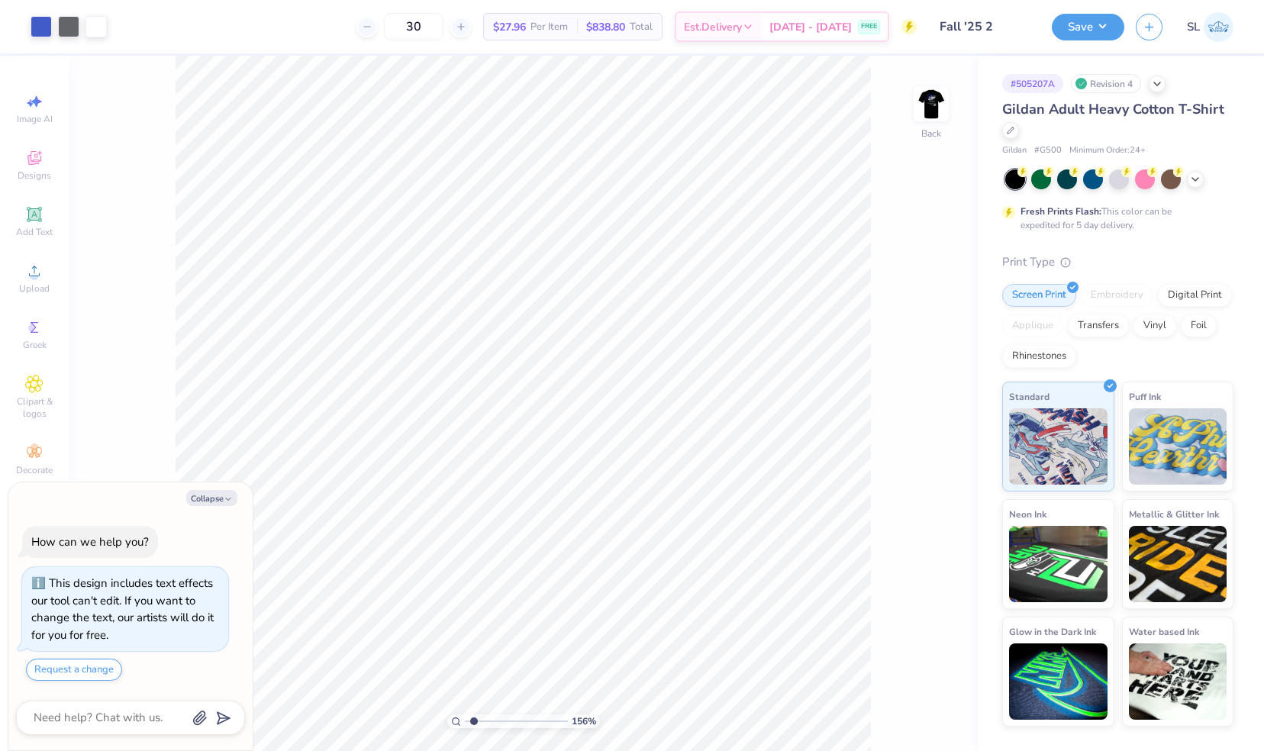
type textarea "x"
type input "1.16787272633301"
